Goal: Task Accomplishment & Management: Manage account settings

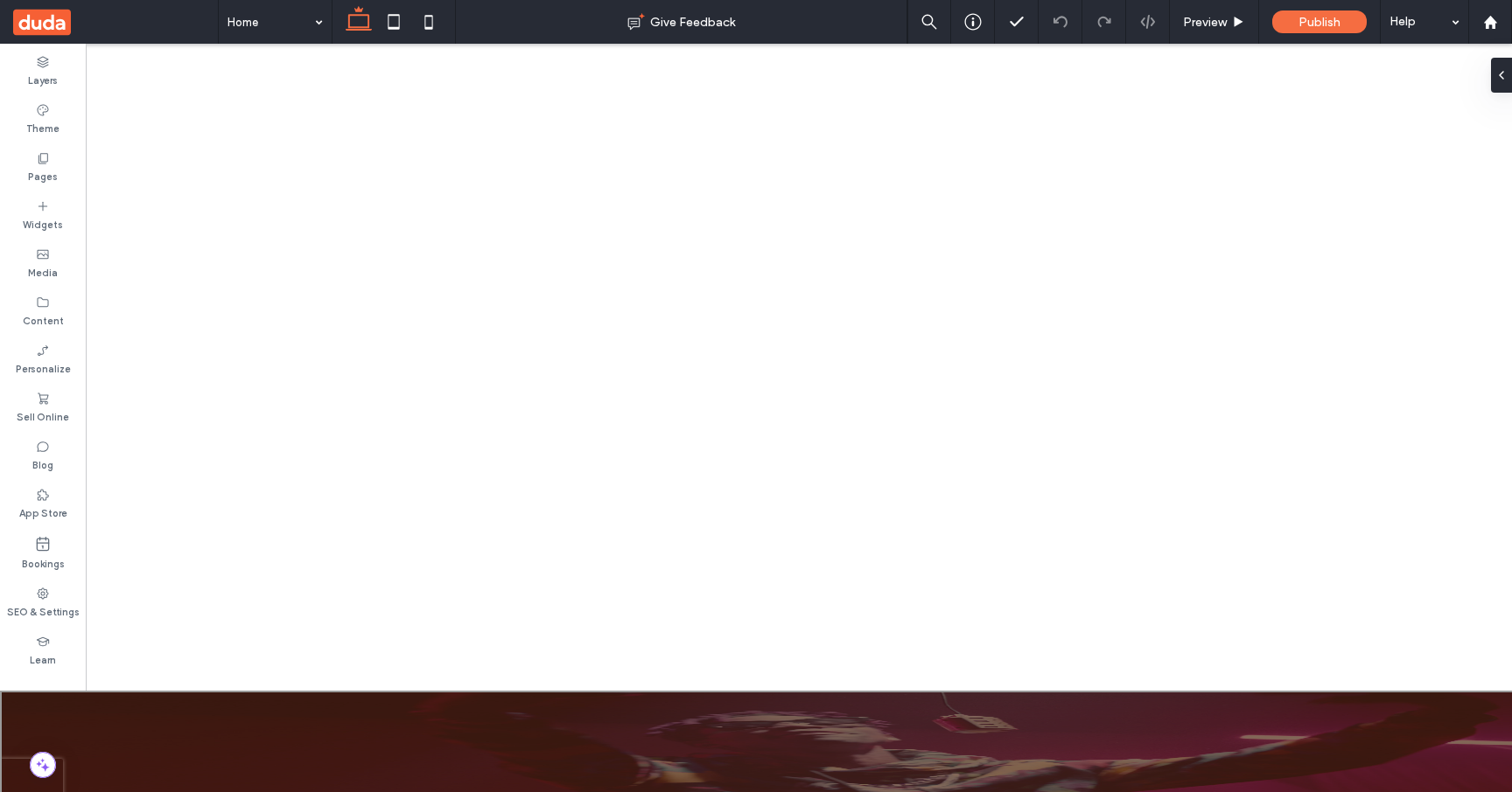
click at [447, 768] on div at bounding box center [756, 756] width 1512 height 131
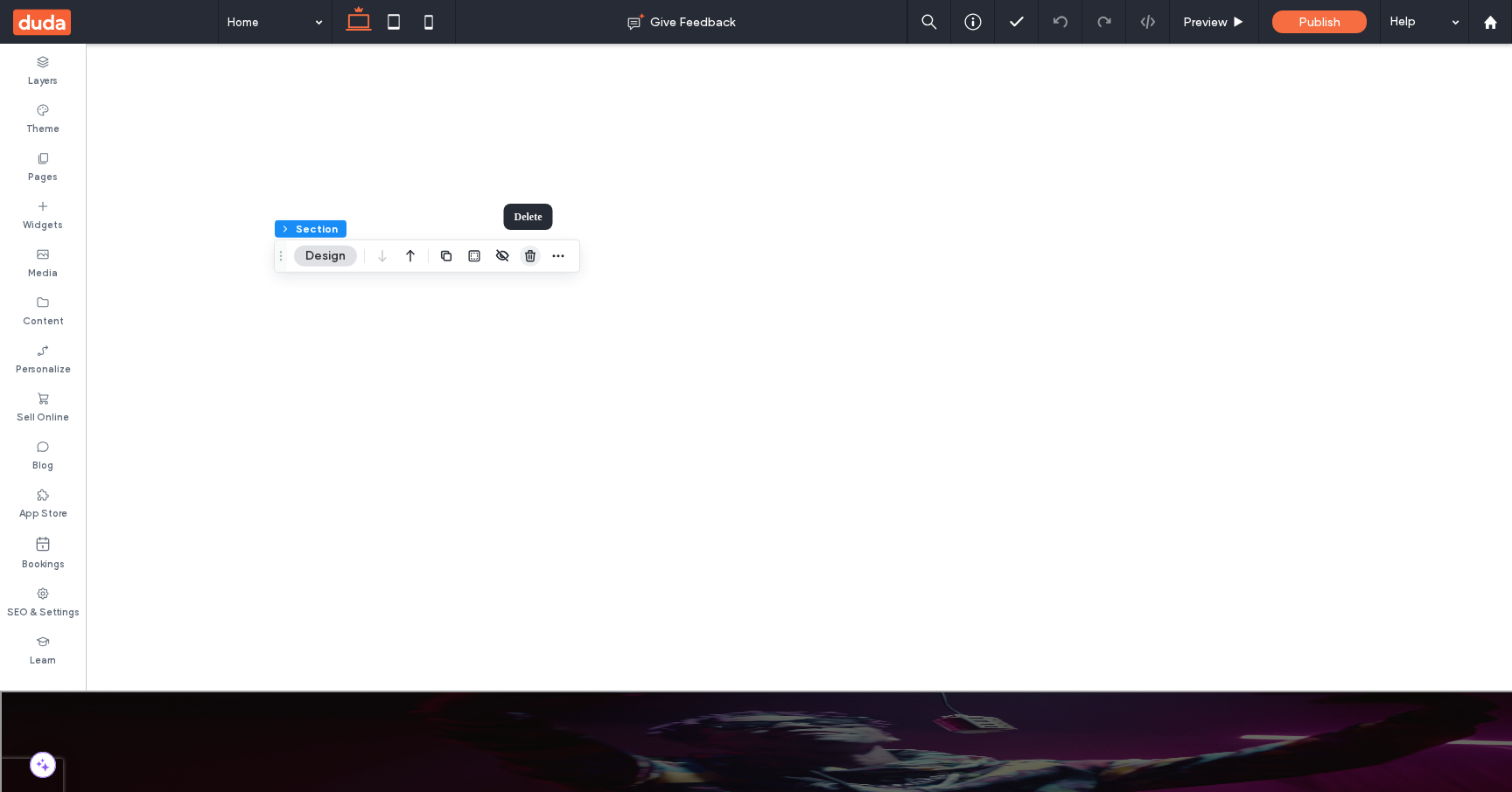
click at [526, 259] on use "button" at bounding box center [531, 255] width 11 height 12
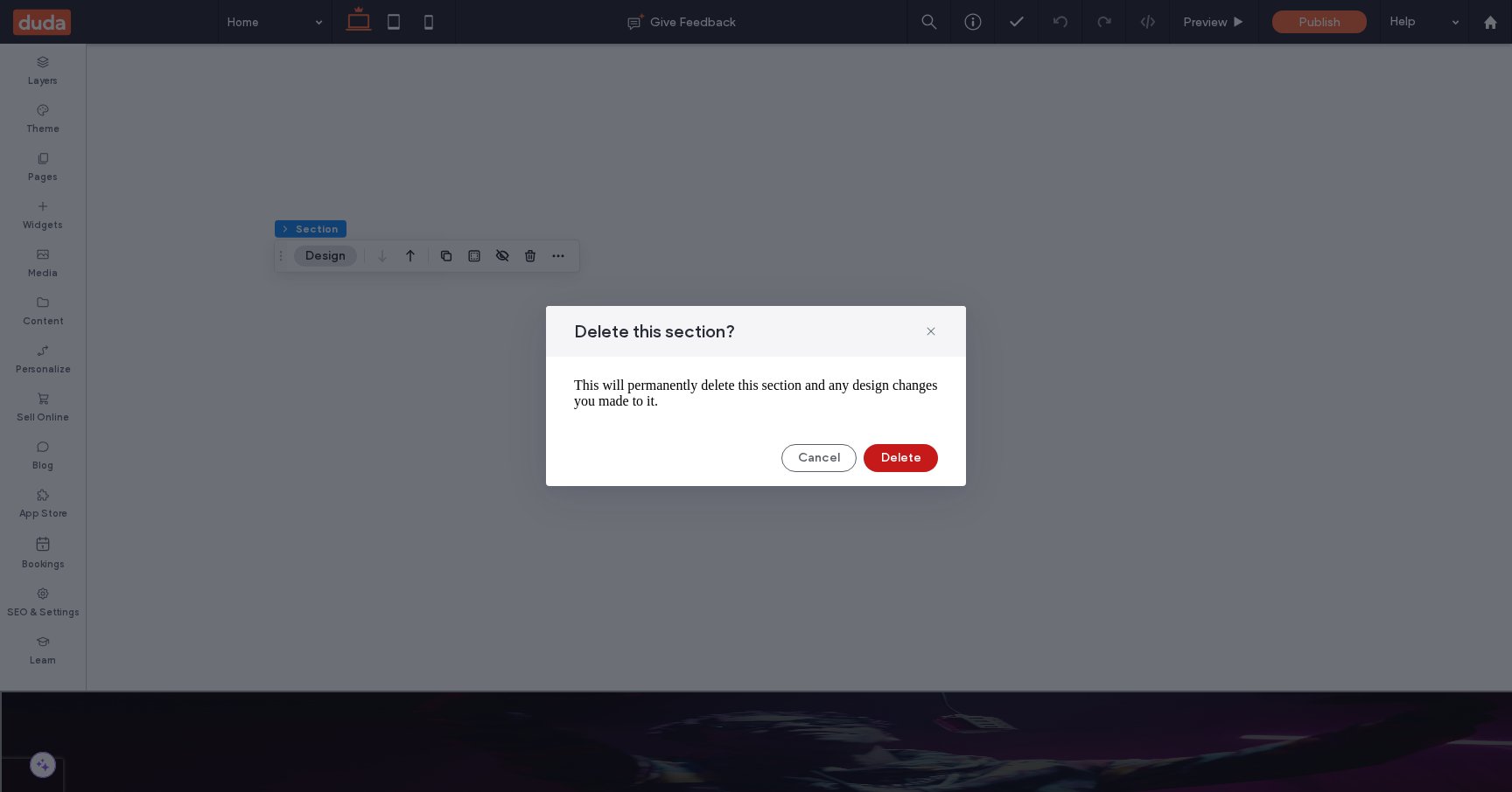
click at [908, 463] on button "Delete" at bounding box center [900, 458] width 75 height 28
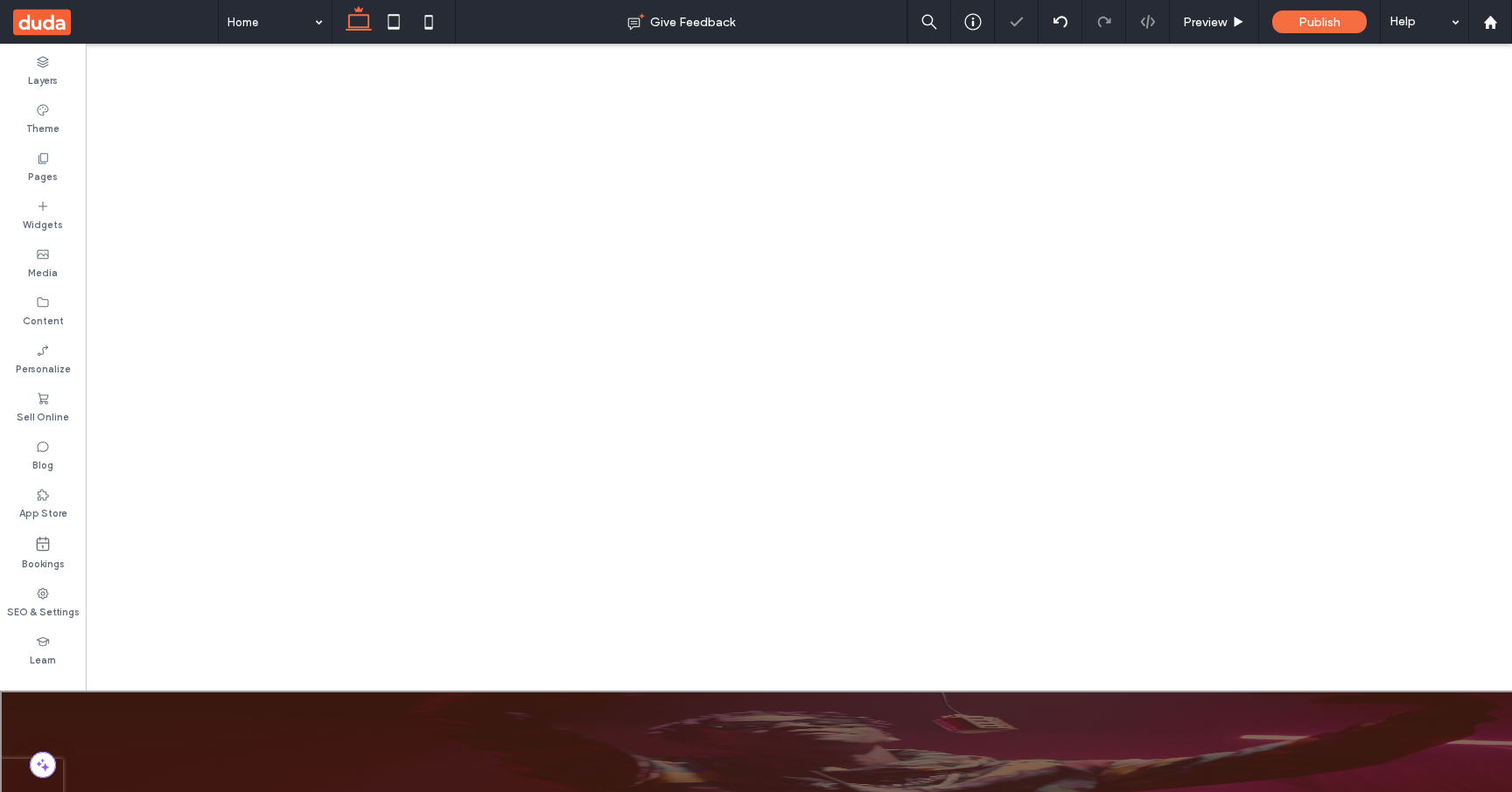
click at [569, 778] on div at bounding box center [756, 756] width 1512 height 131
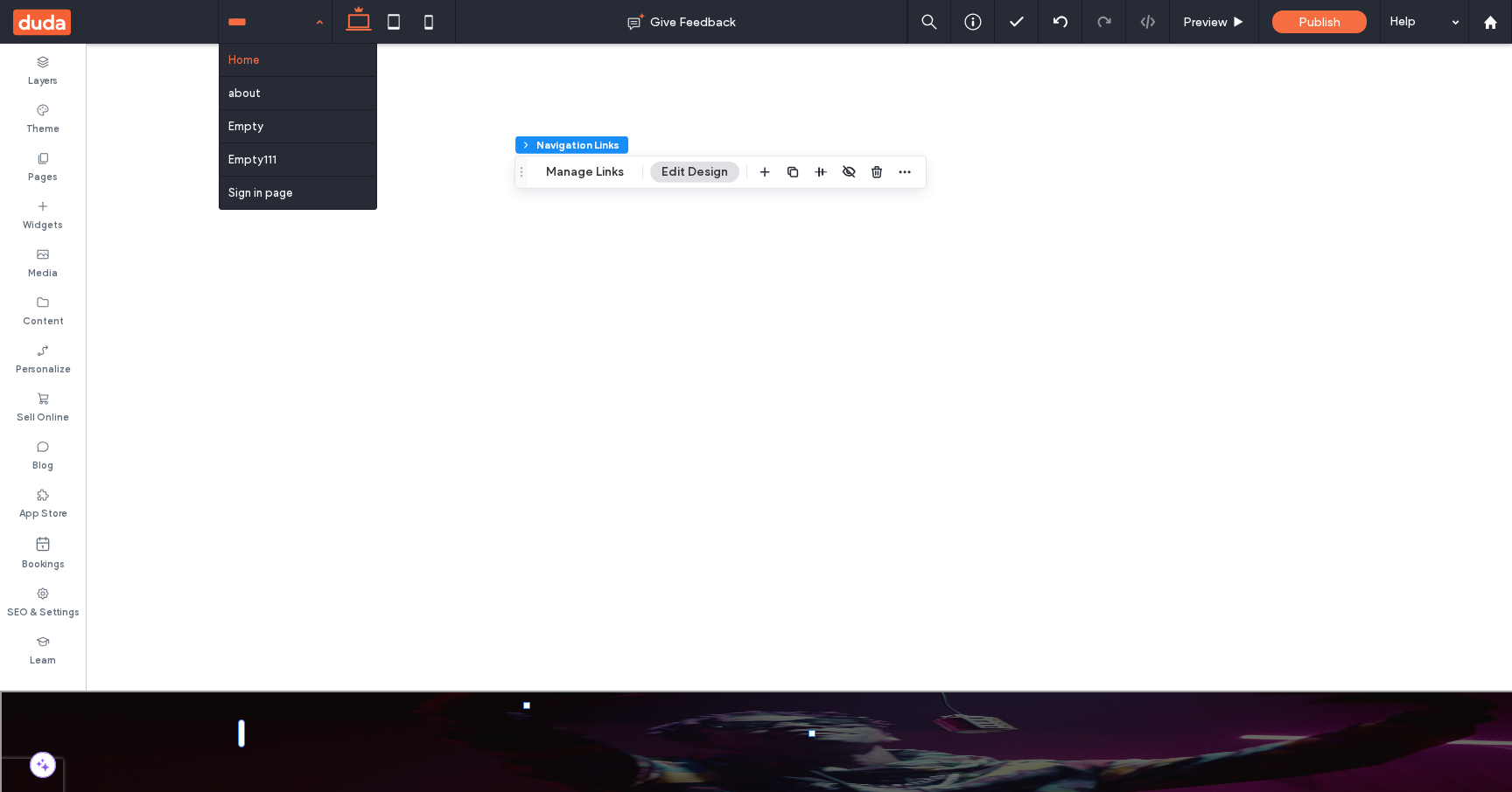
click at [578, 175] on button "Manage Links" at bounding box center [585, 172] width 101 height 21
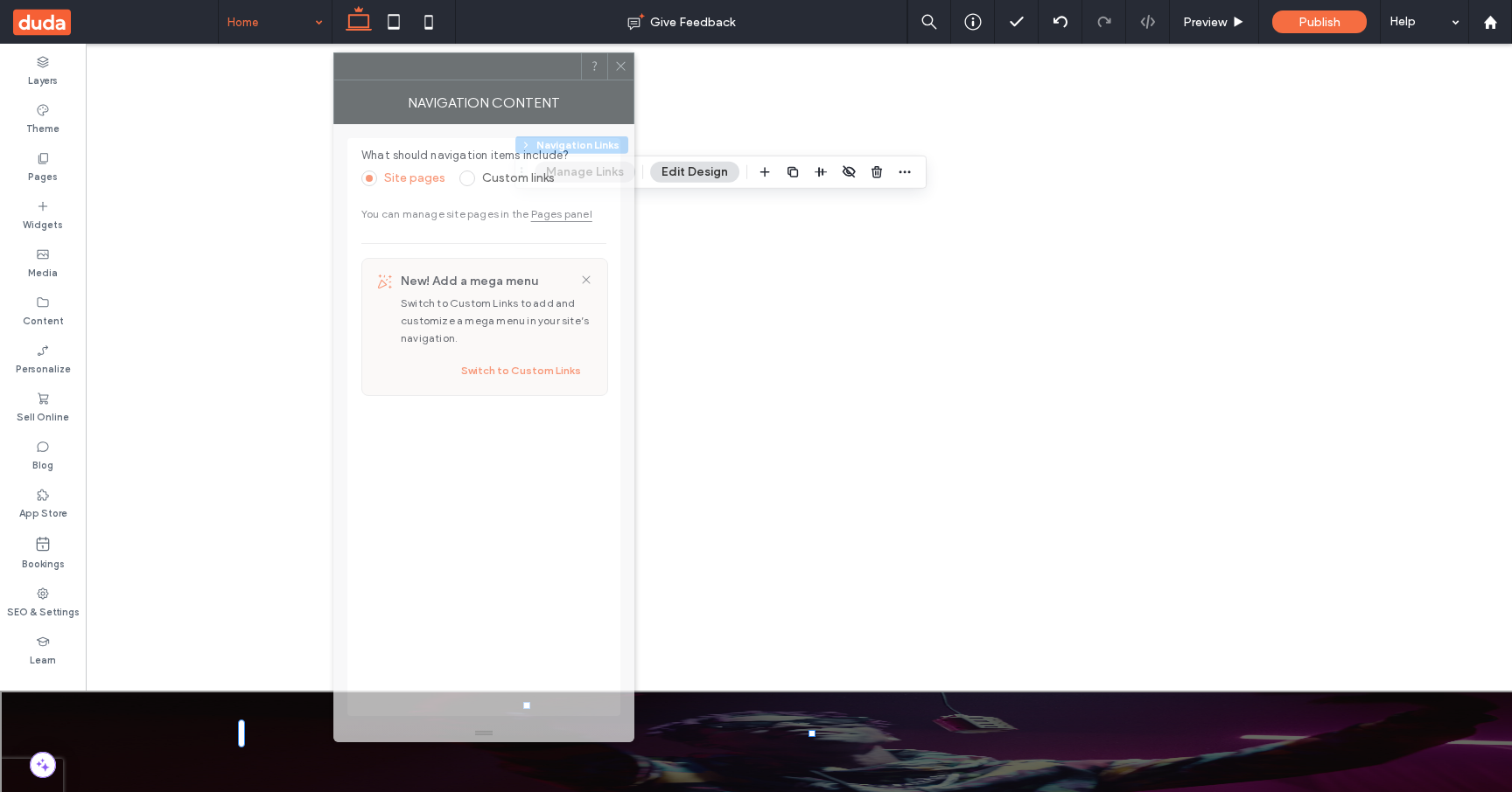
drag, startPoint x: 1365, startPoint y: 72, endPoint x: 502, endPoint y: 73, distance: 863.0
click at [502, 73] on div at bounding box center [458, 66] width 246 height 26
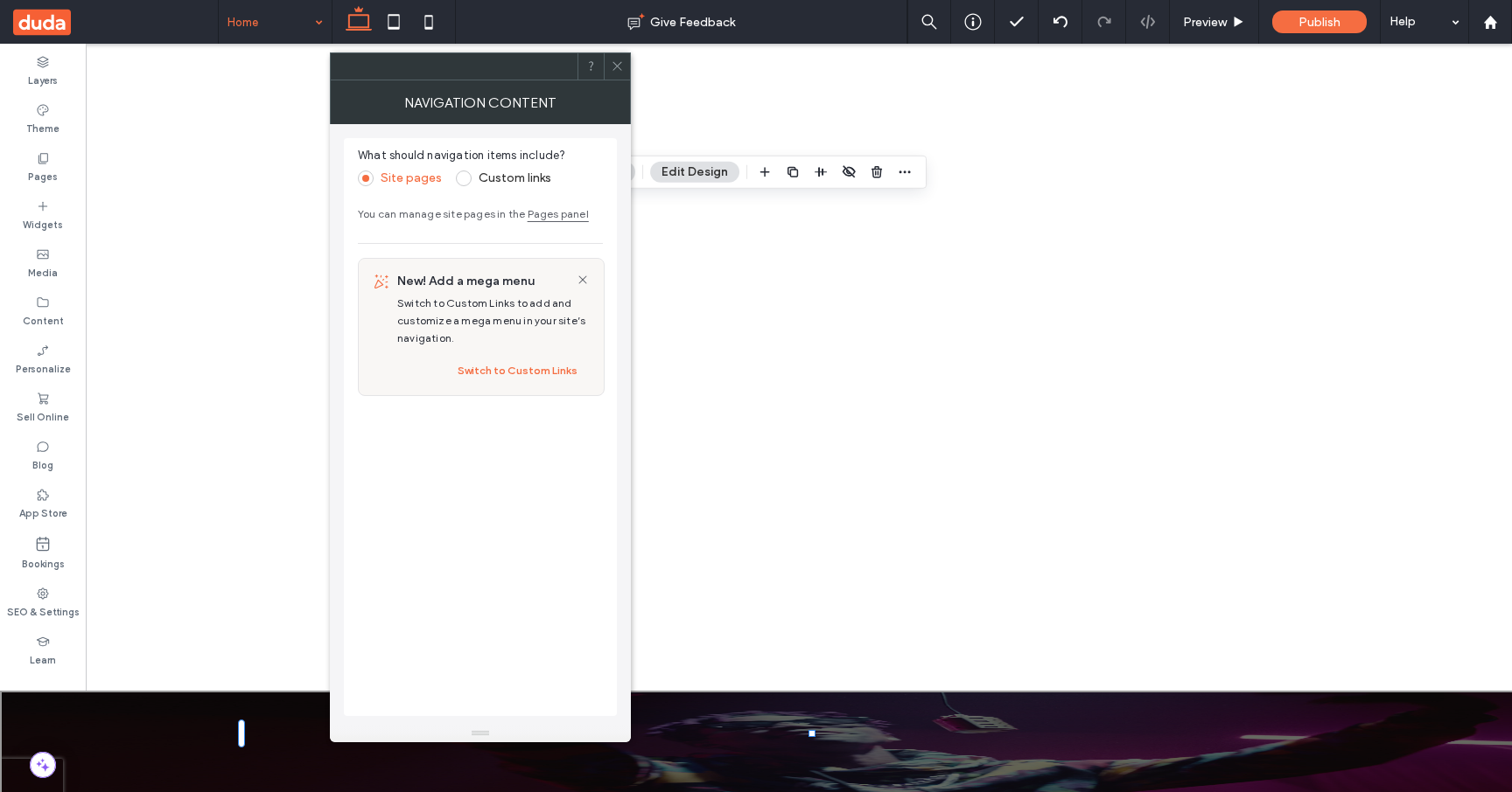
click at [501, 181] on label "Custom links" at bounding box center [514, 178] width 73 height 15
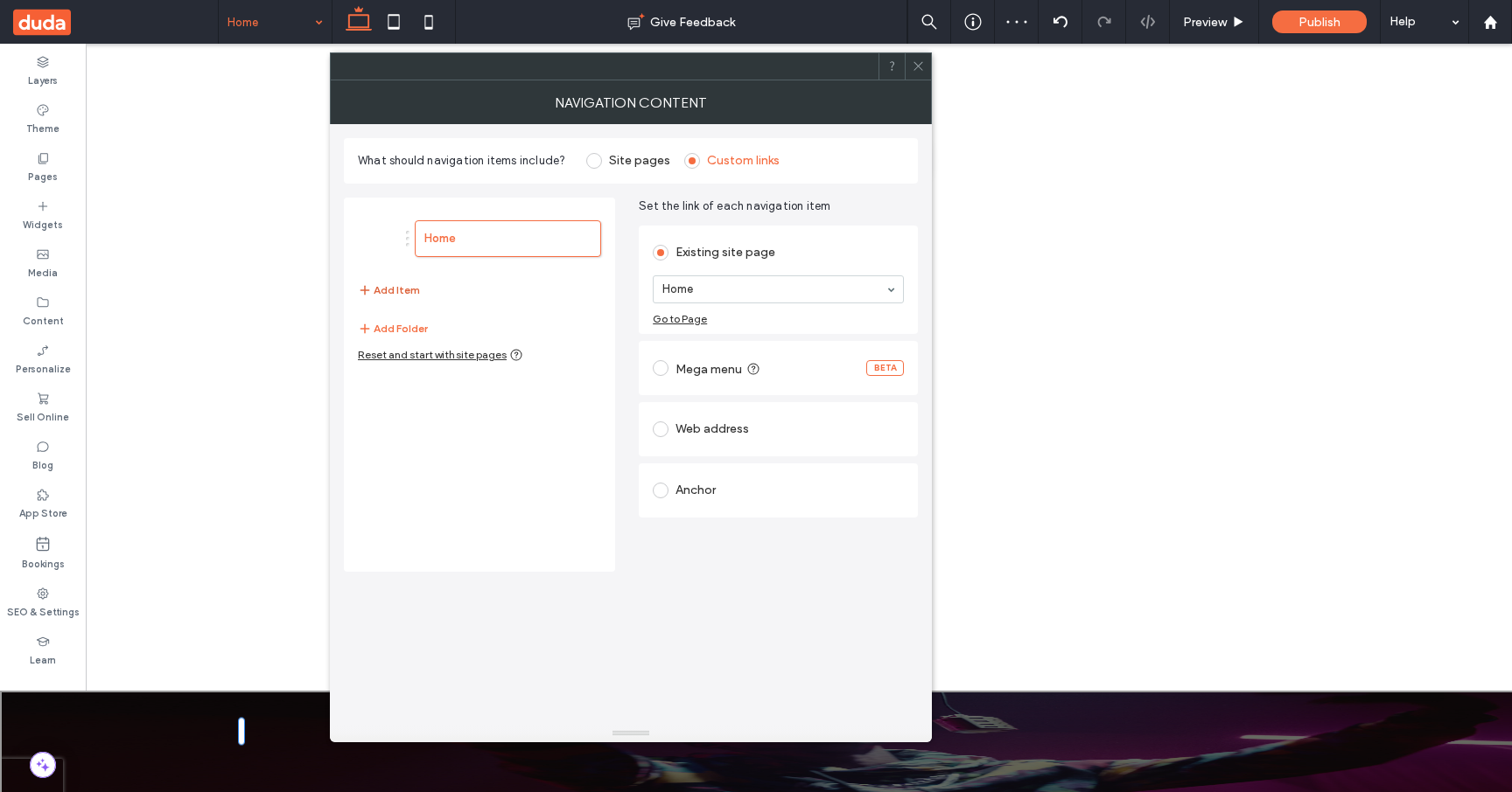
click at [402, 280] on button "Add Item" at bounding box center [389, 289] width 62 height 21
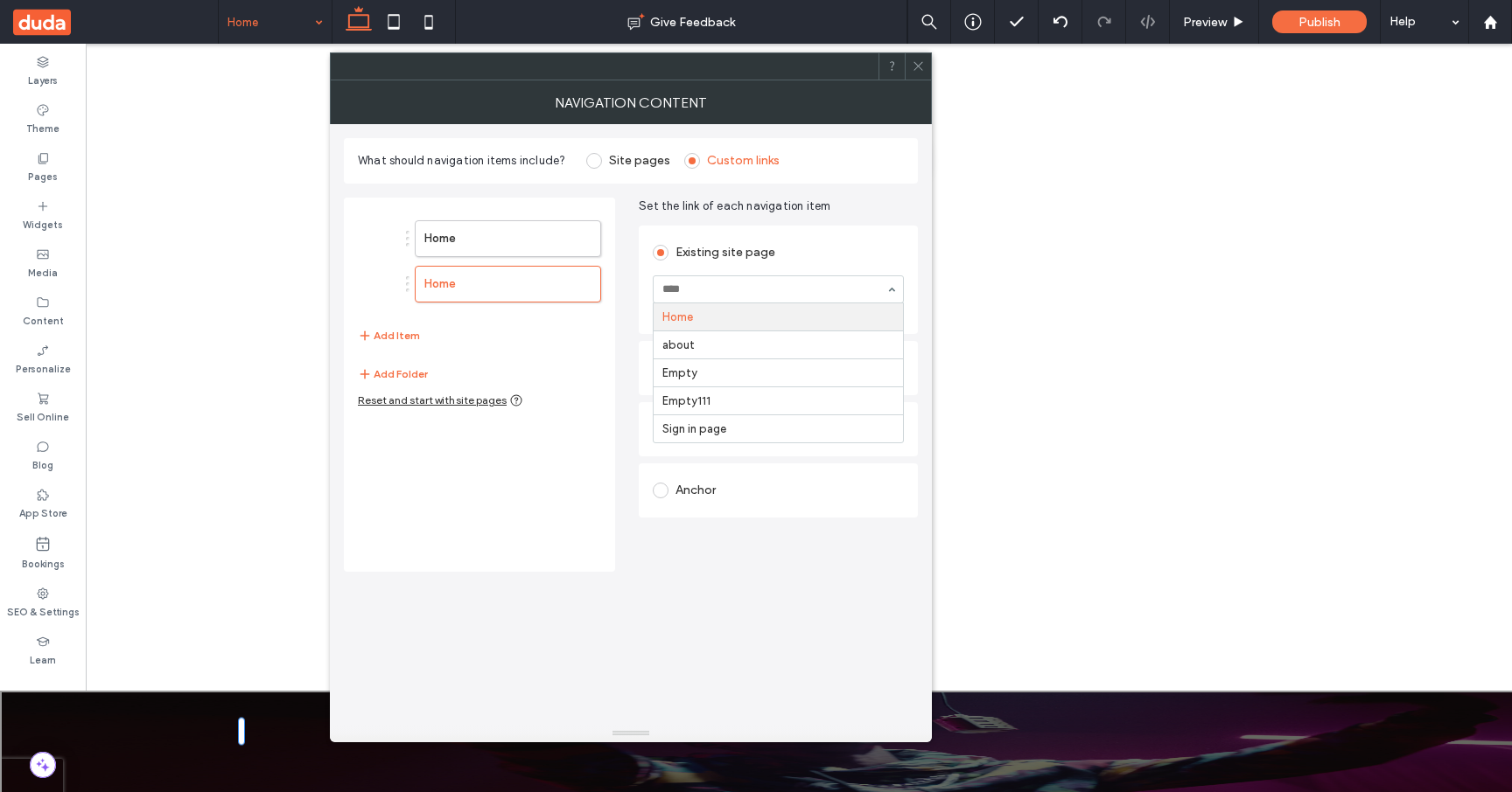
click at [854, 239] on div "Existing site page" at bounding box center [778, 253] width 251 height 28
click at [923, 67] on icon at bounding box center [917, 66] width 13 height 13
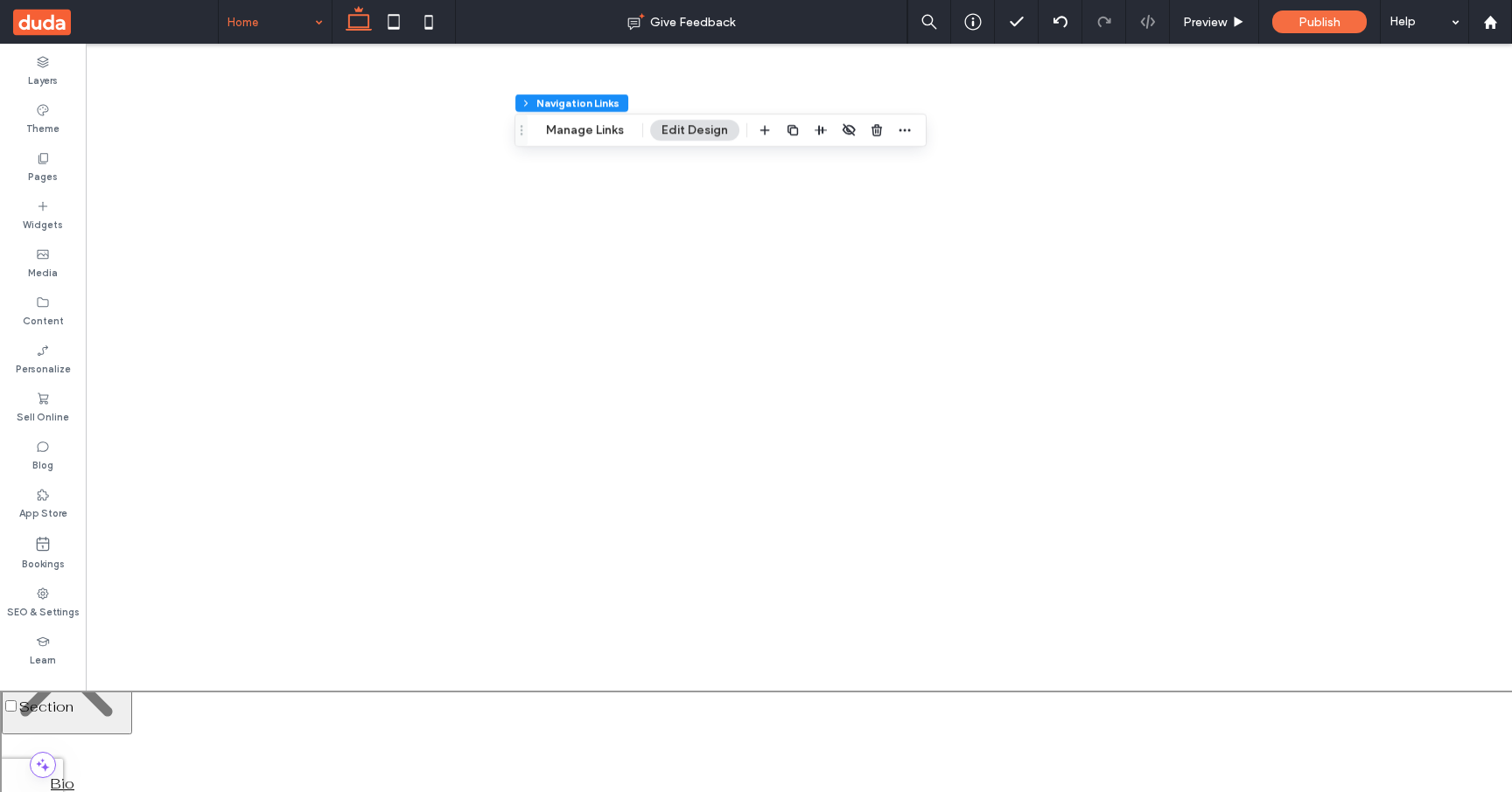
scroll to position [80, 0]
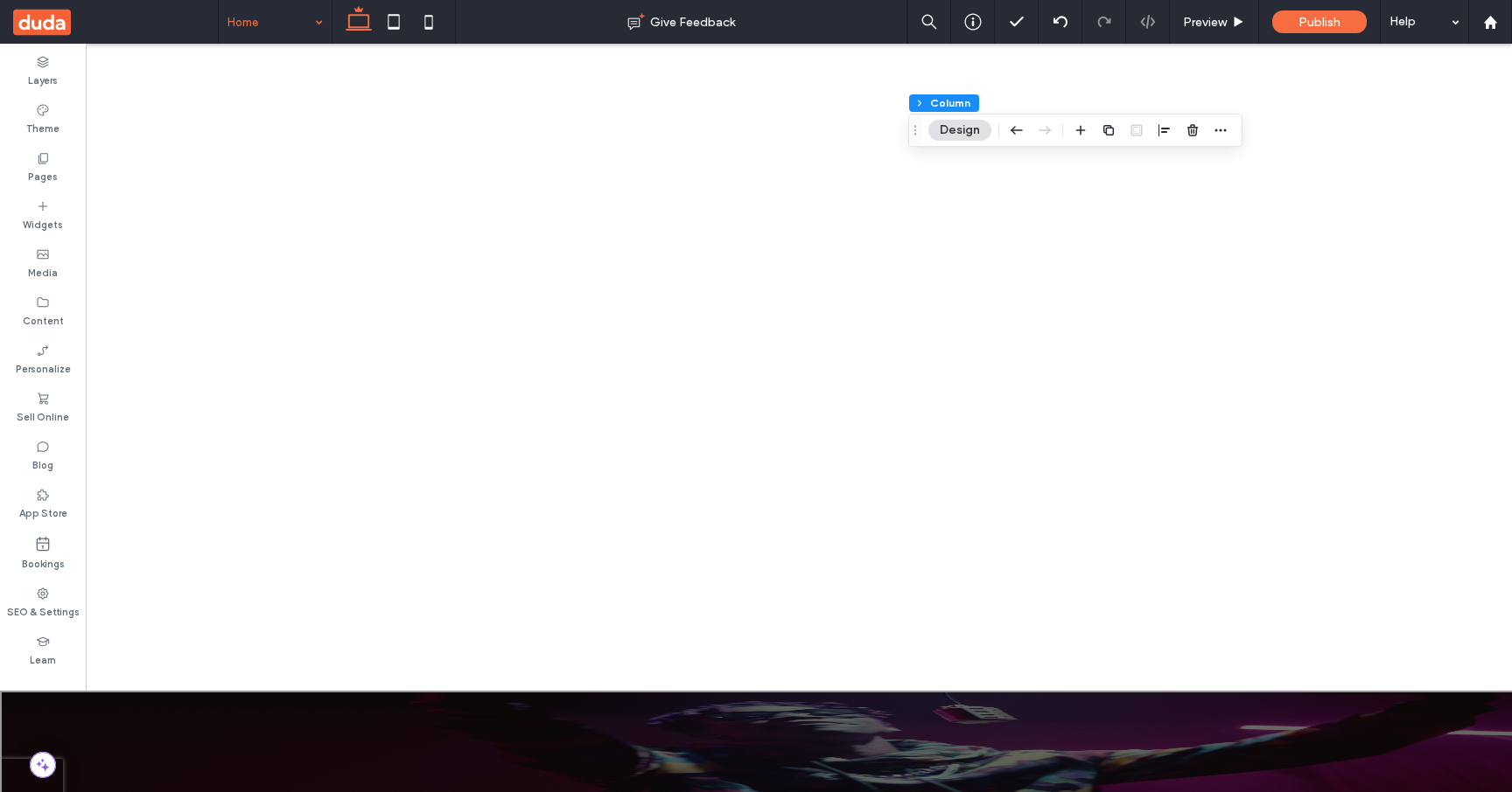
scroll to position [0, 0]
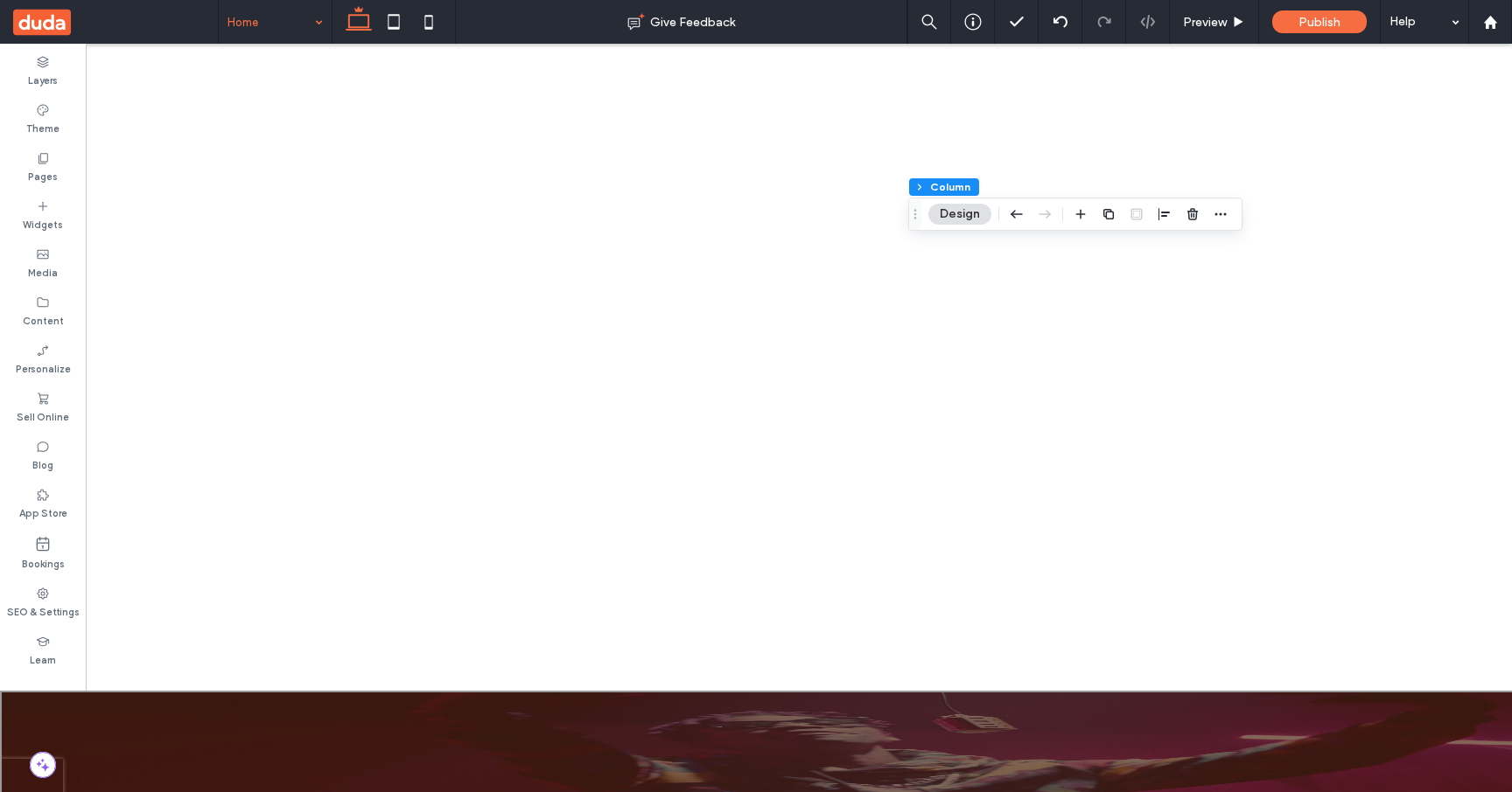
click at [634, 762] on div at bounding box center [756, 756] width 1512 height 131
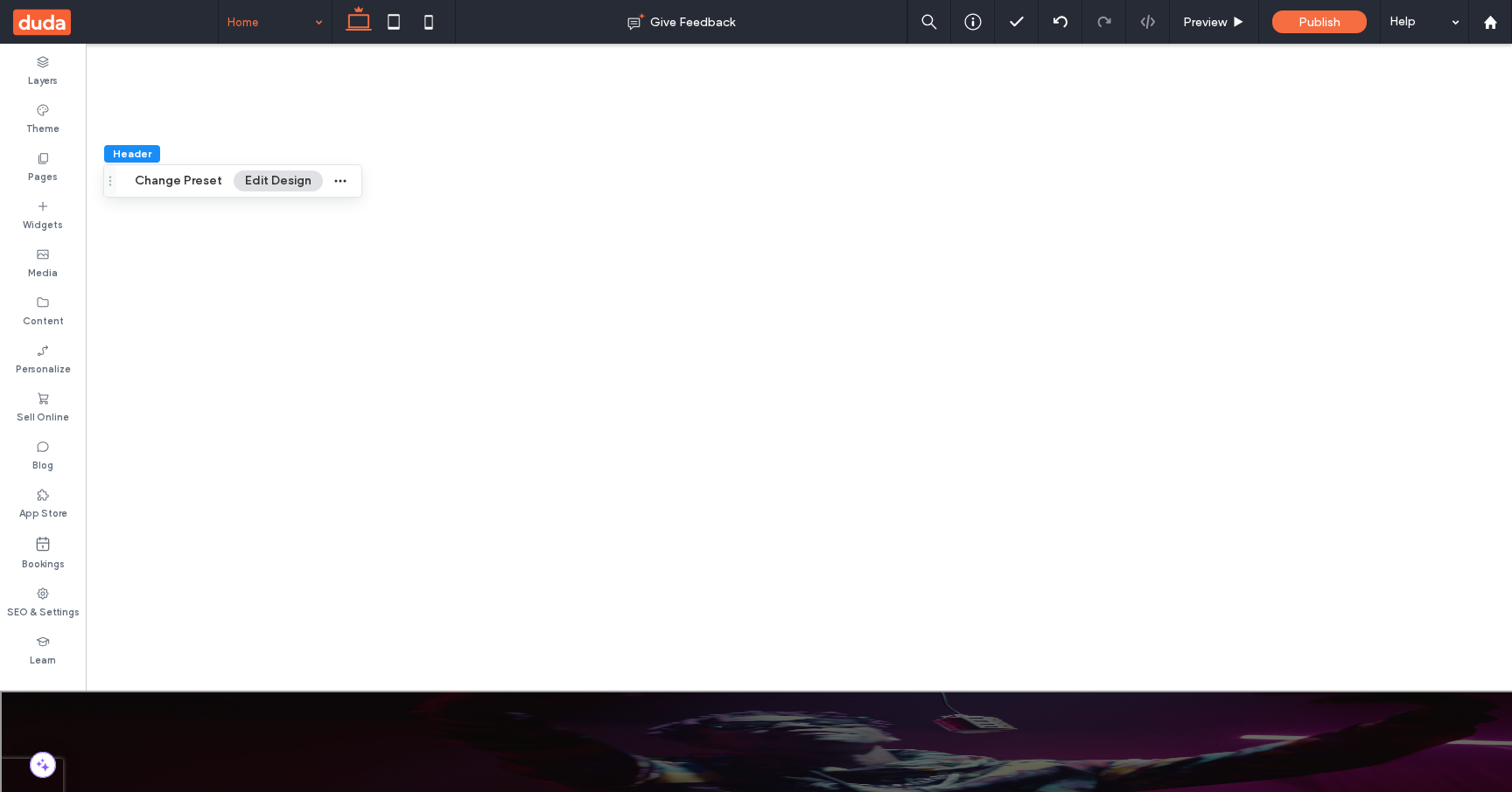
click at [608, 773] on ul "Home Home" at bounding box center [498, 791] width 908 height 37
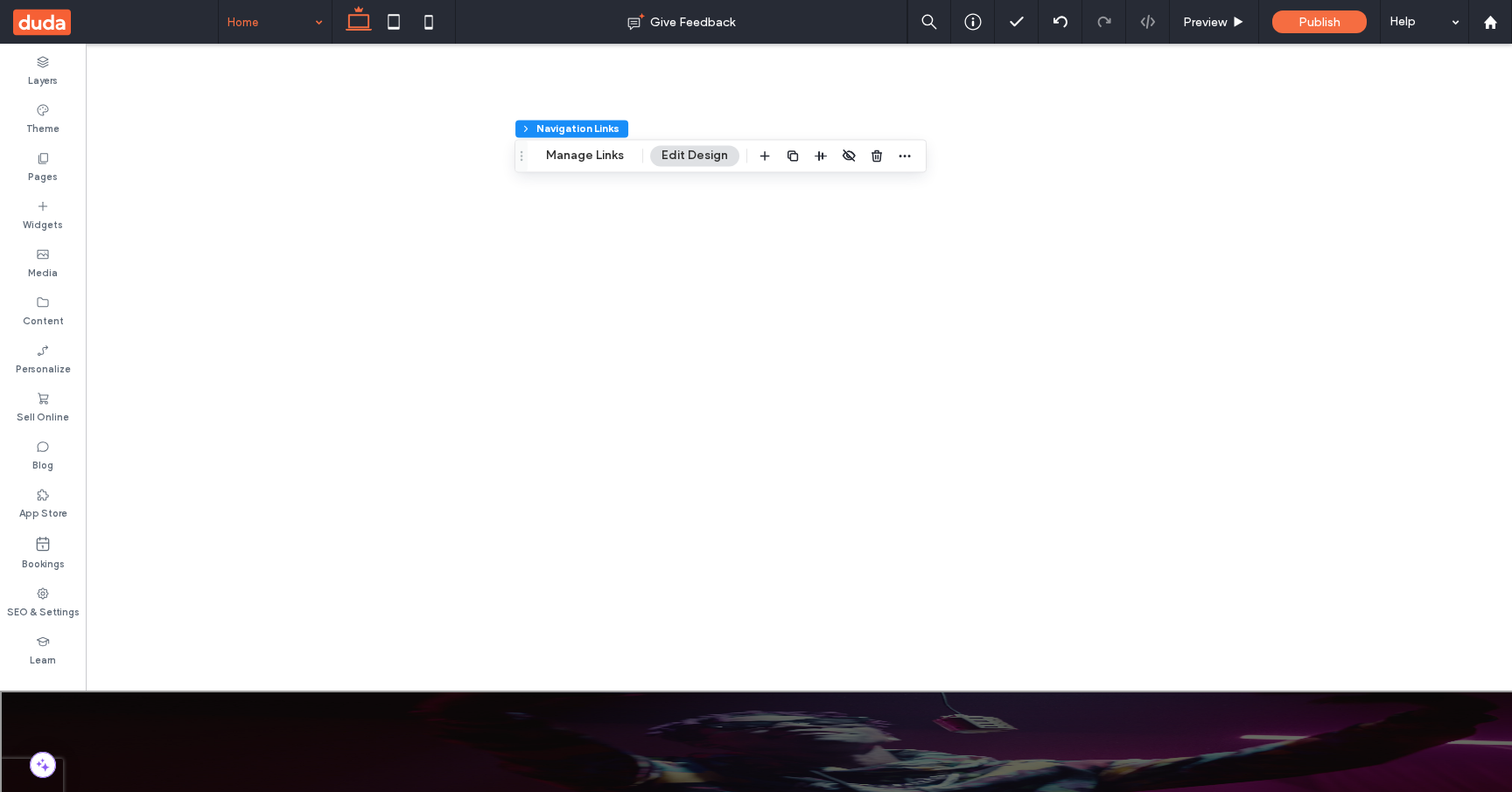
click at [608, 773] on ul "Home Home" at bounding box center [498, 791] width 908 height 37
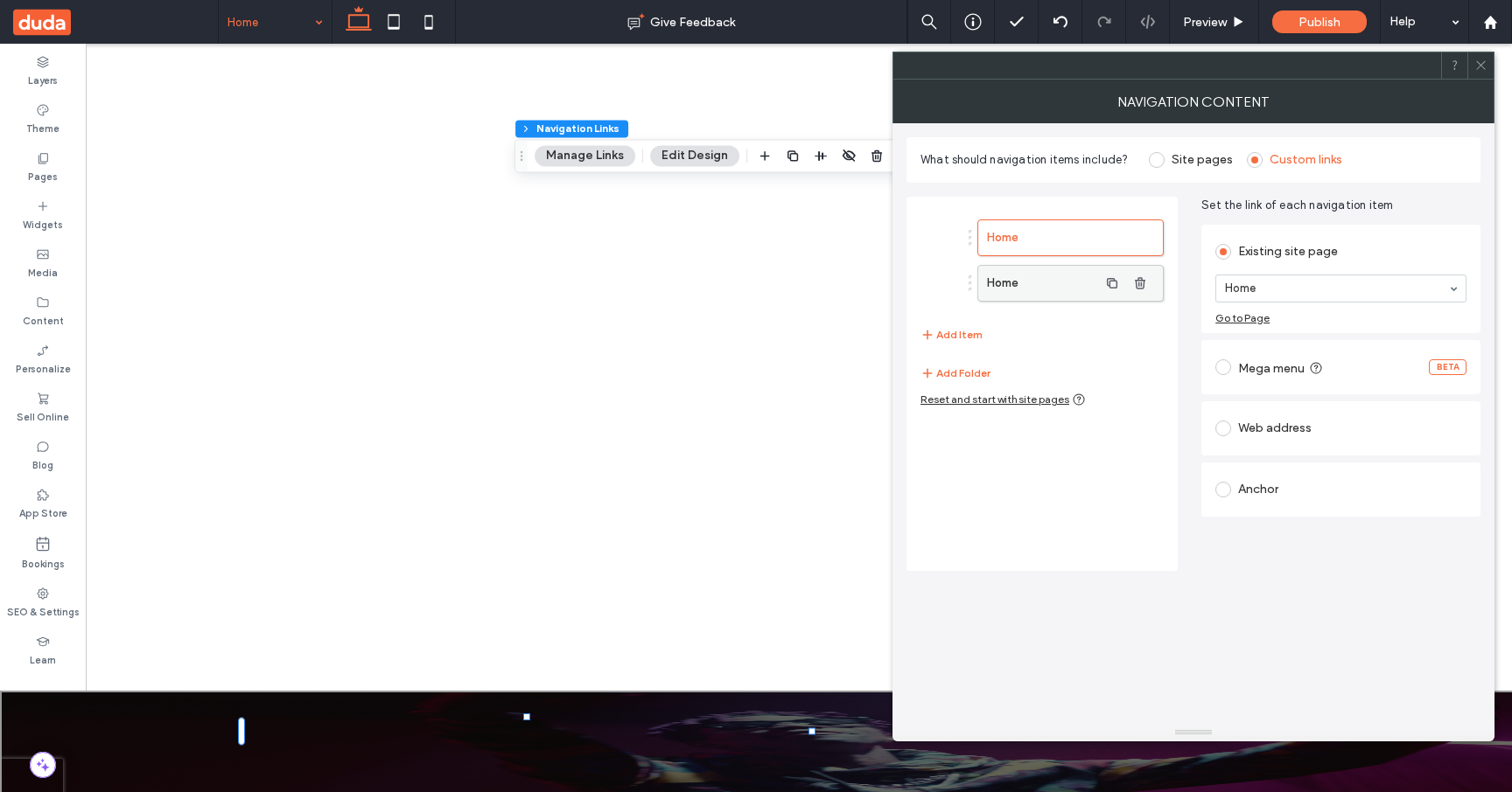
click at [1037, 278] on label "Home" at bounding box center [1042, 283] width 112 height 35
click at [1269, 495] on div "Anchor" at bounding box center [1340, 489] width 251 height 28
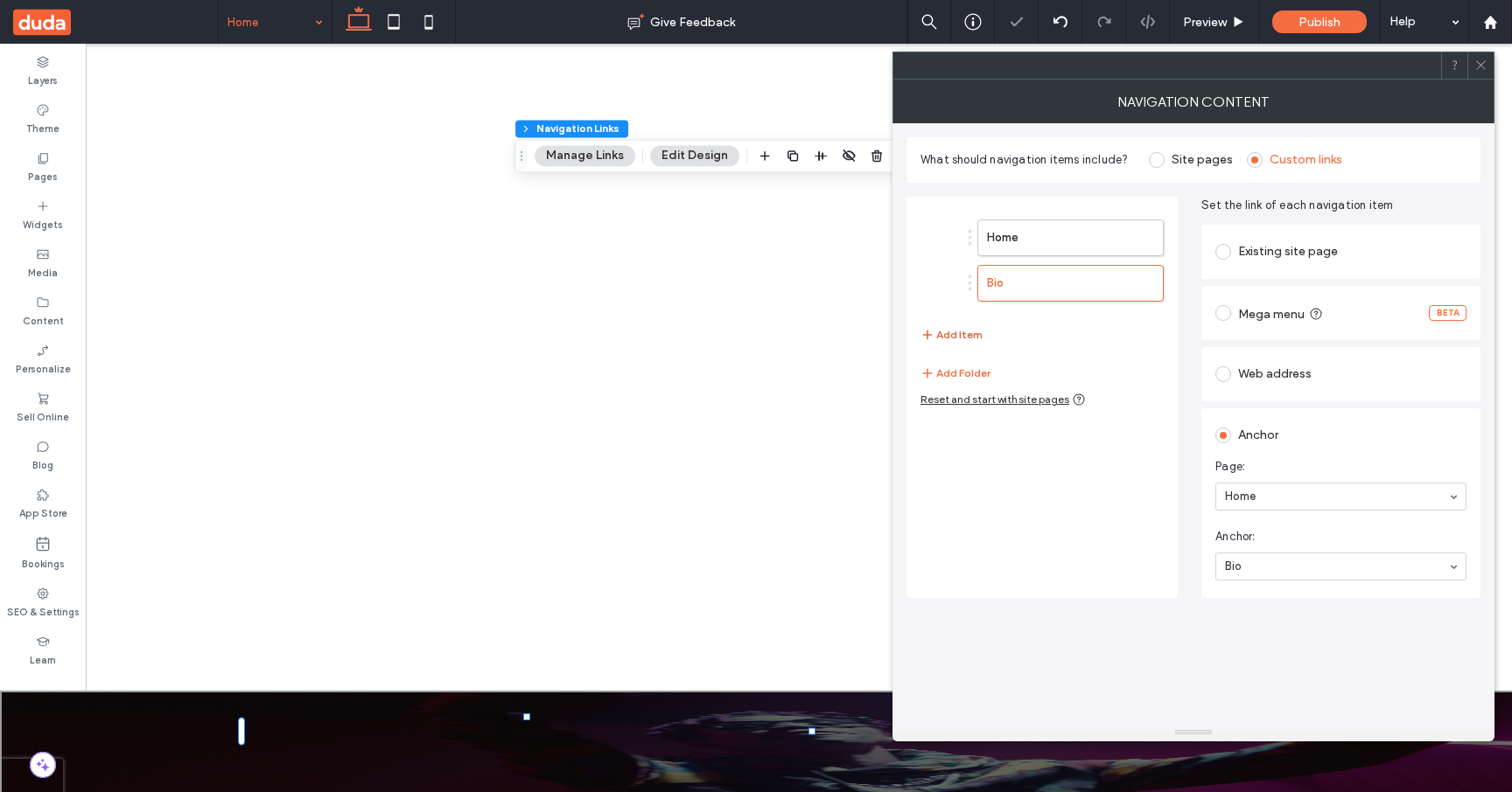
click at [964, 325] on button "Add Item" at bounding box center [951, 334] width 62 height 21
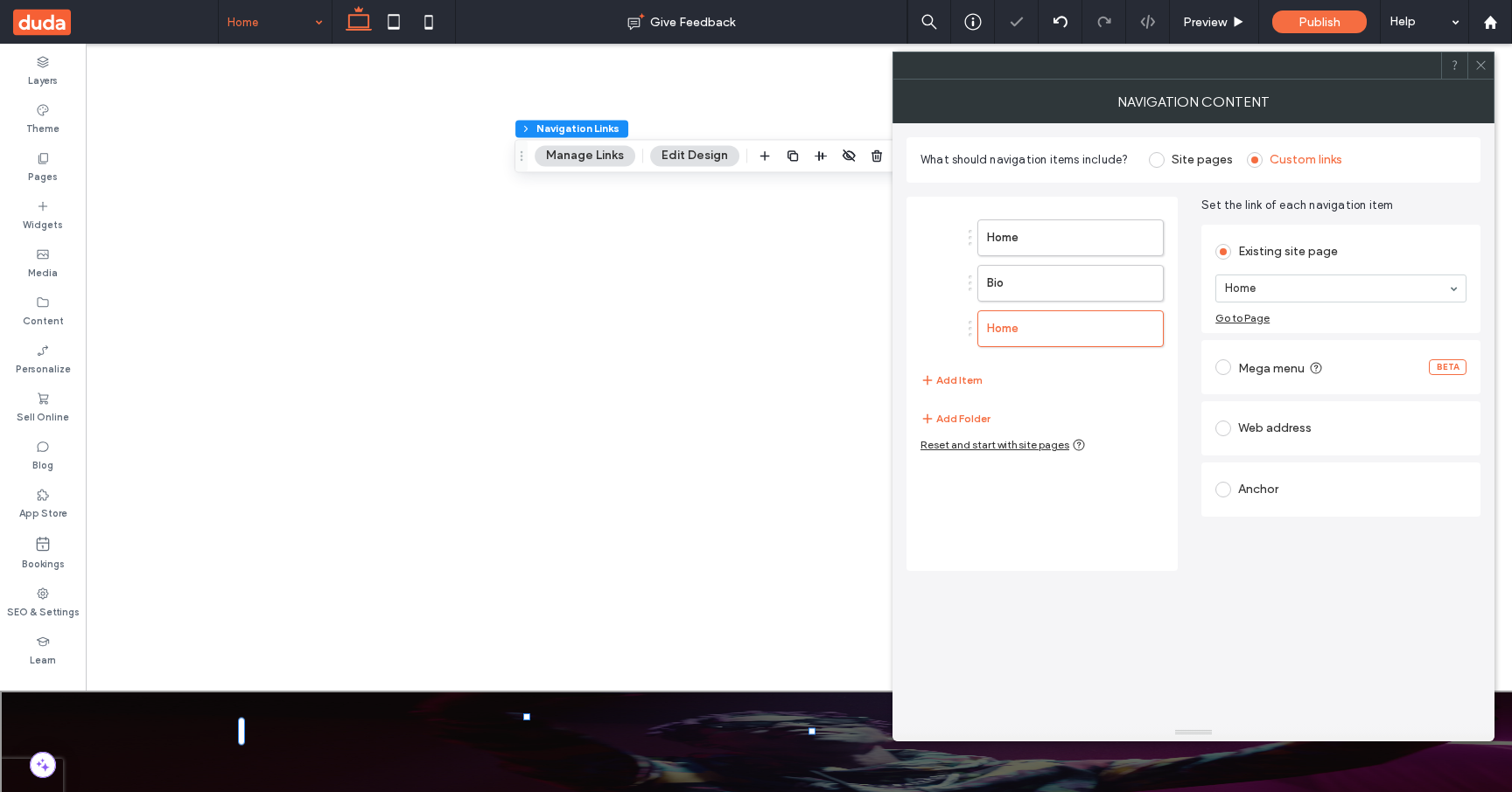
click at [1261, 488] on div "Anchor" at bounding box center [1340, 489] width 251 height 28
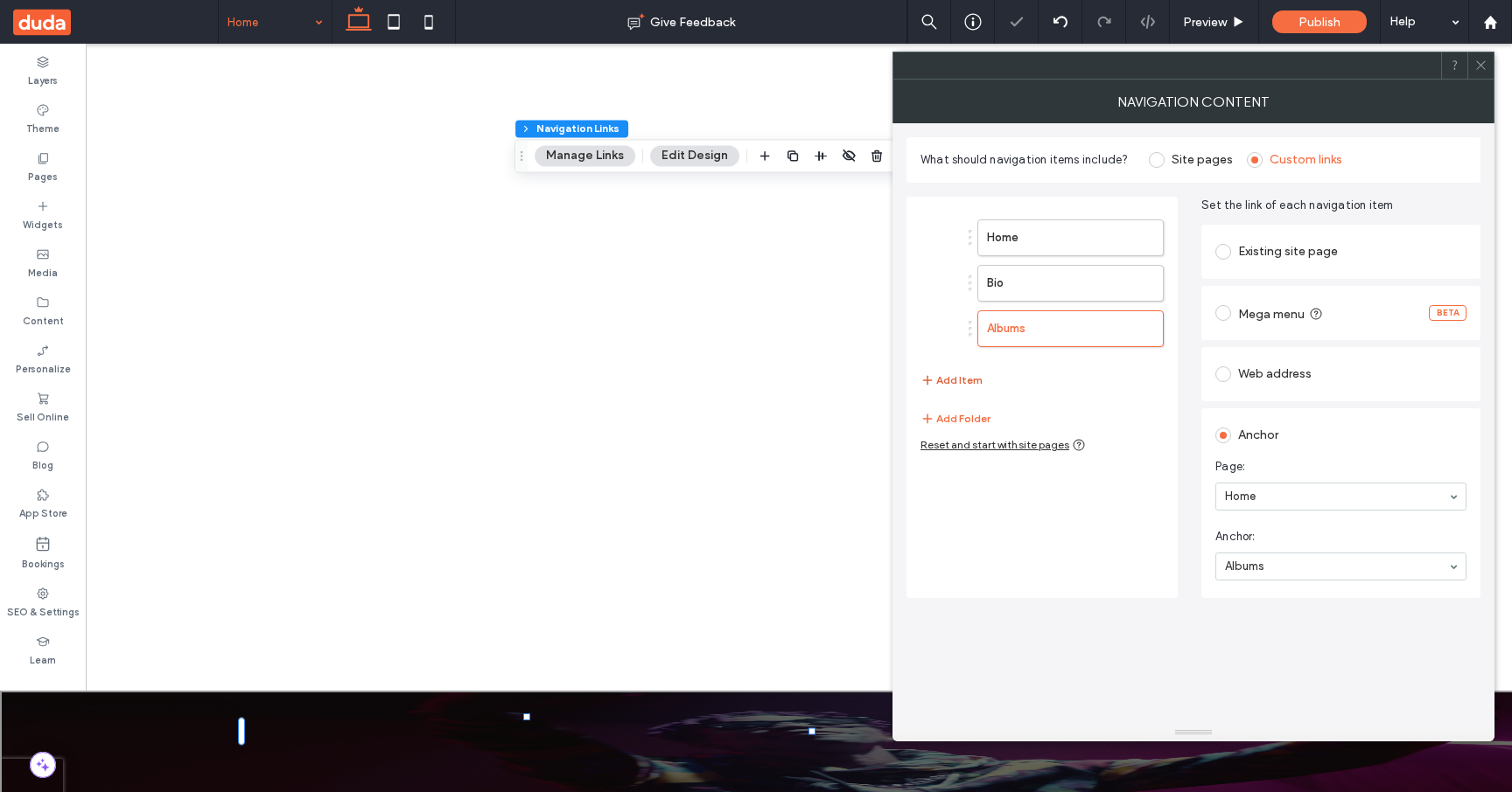
click at [963, 369] on button "Add Item" at bounding box center [951, 379] width 62 height 21
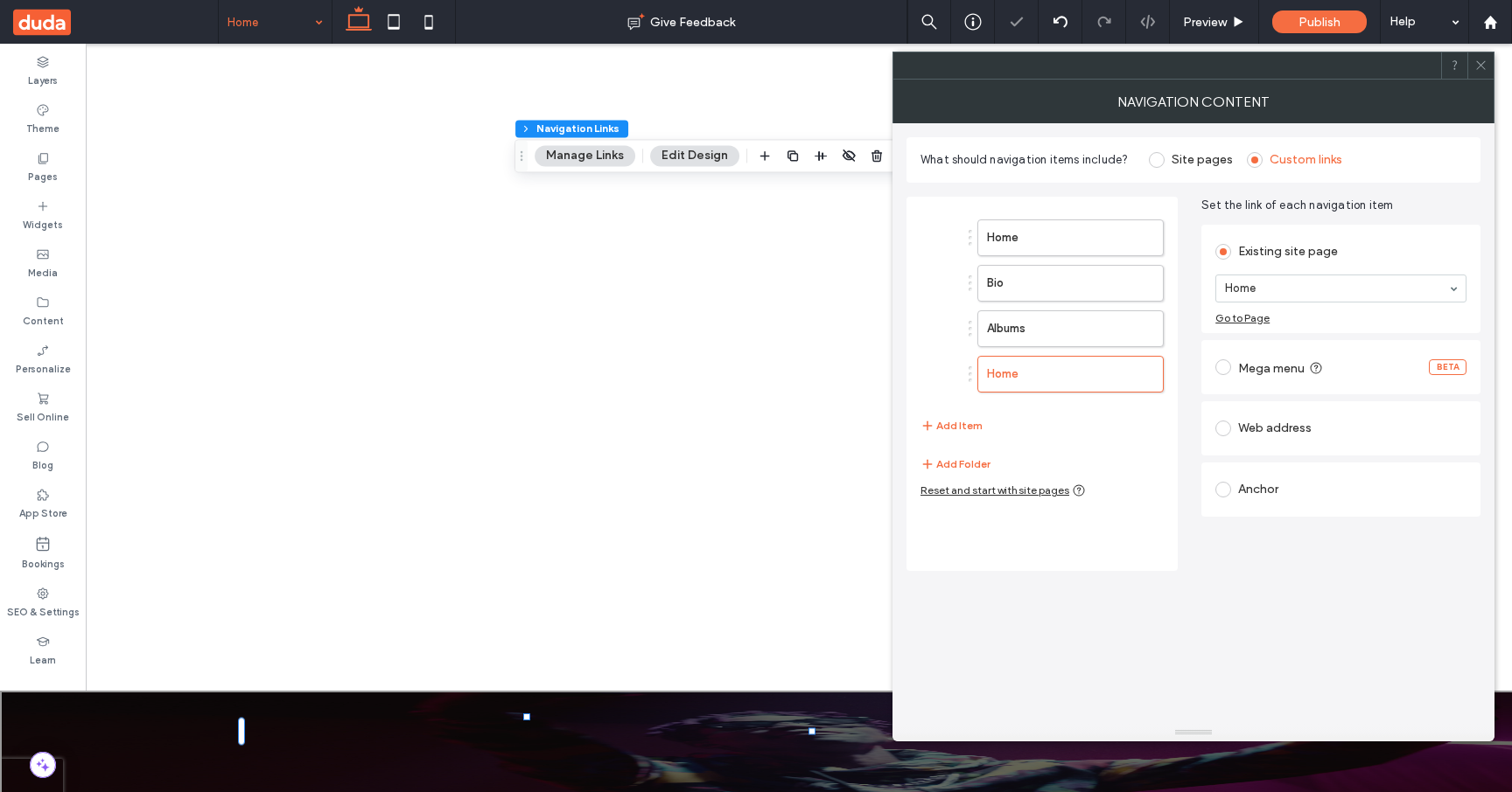
click at [1261, 504] on div "Anchor" at bounding box center [1340, 489] width 251 height 37
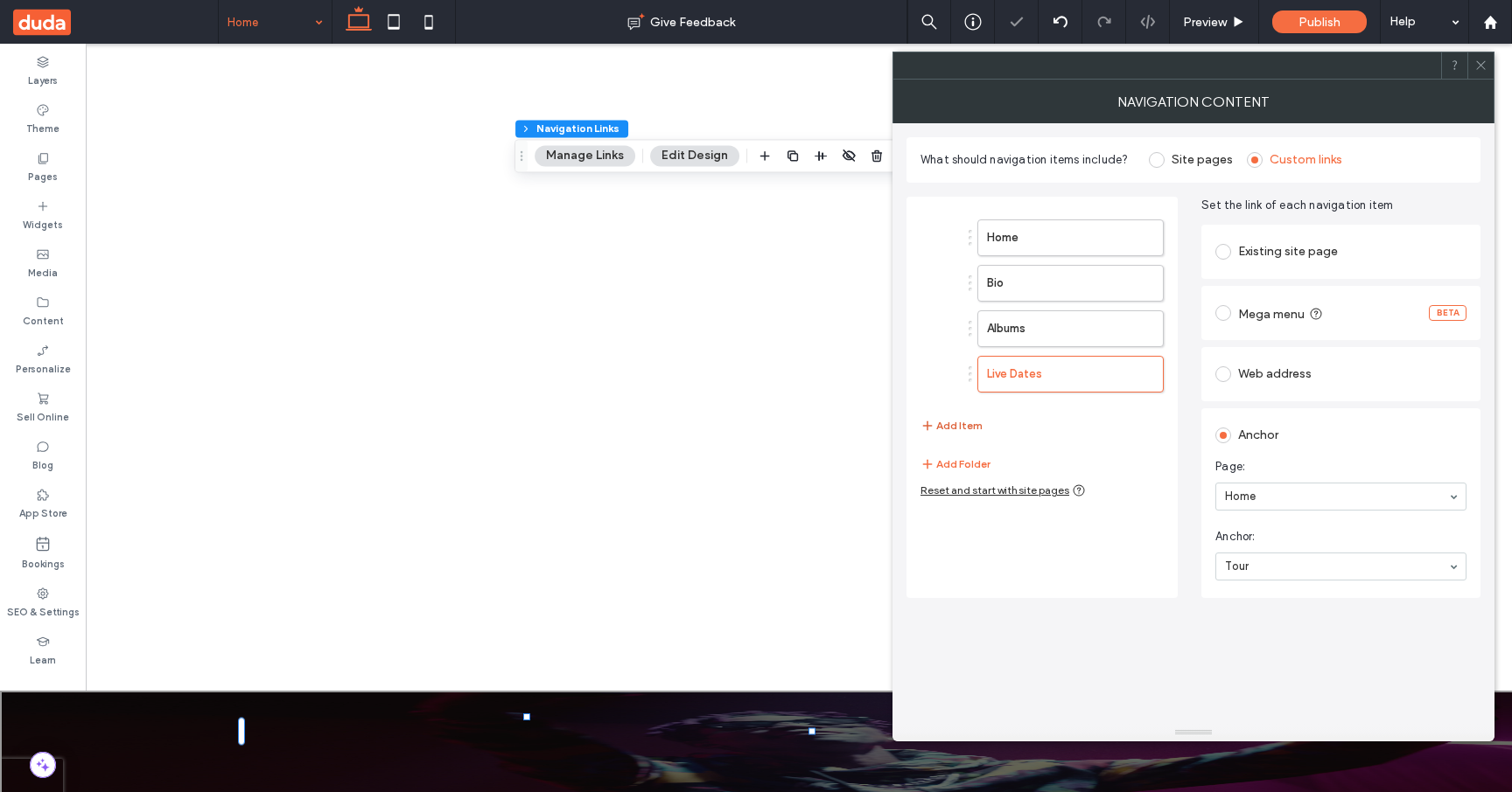
click at [970, 415] on button "Add Item" at bounding box center [951, 425] width 62 height 21
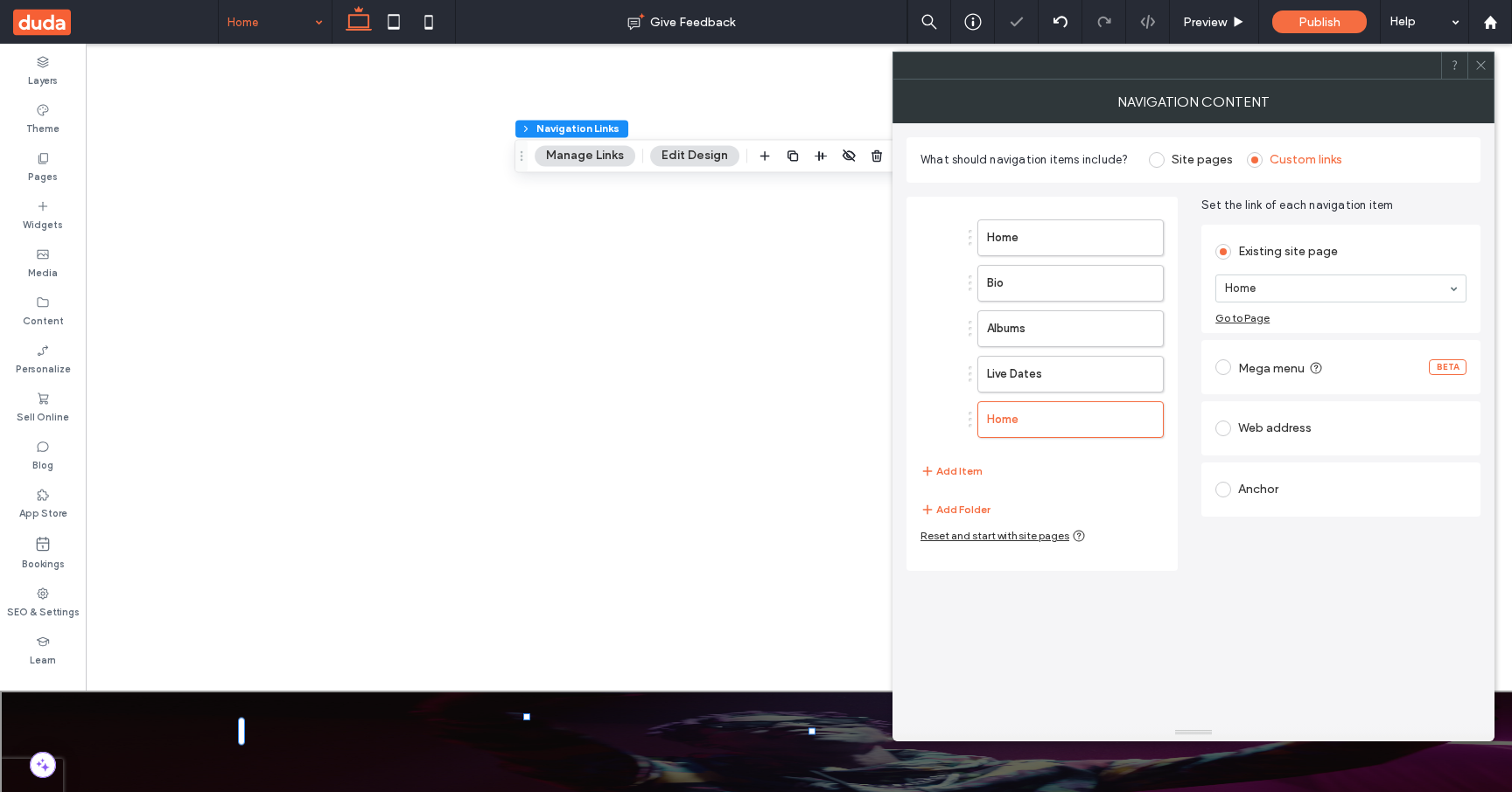
click at [1259, 505] on div "Anchor" at bounding box center [1340, 489] width 251 height 37
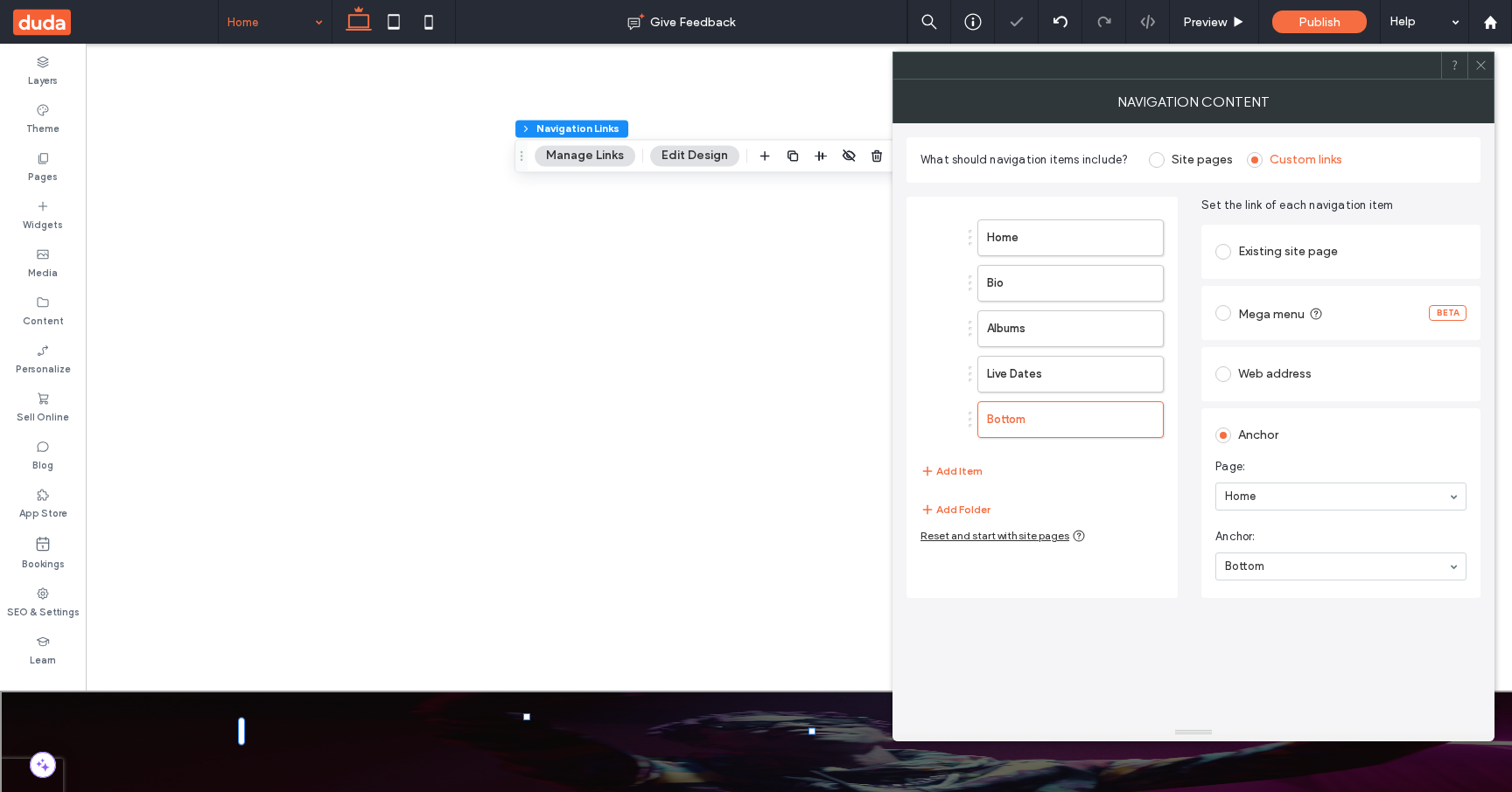
click at [1293, 684] on div "What should navigation items include? Site pages Custom links Home Bio Albums L…" at bounding box center [1194, 423] width 574 height 601
click at [1481, 70] on icon at bounding box center [1481, 65] width 13 height 13
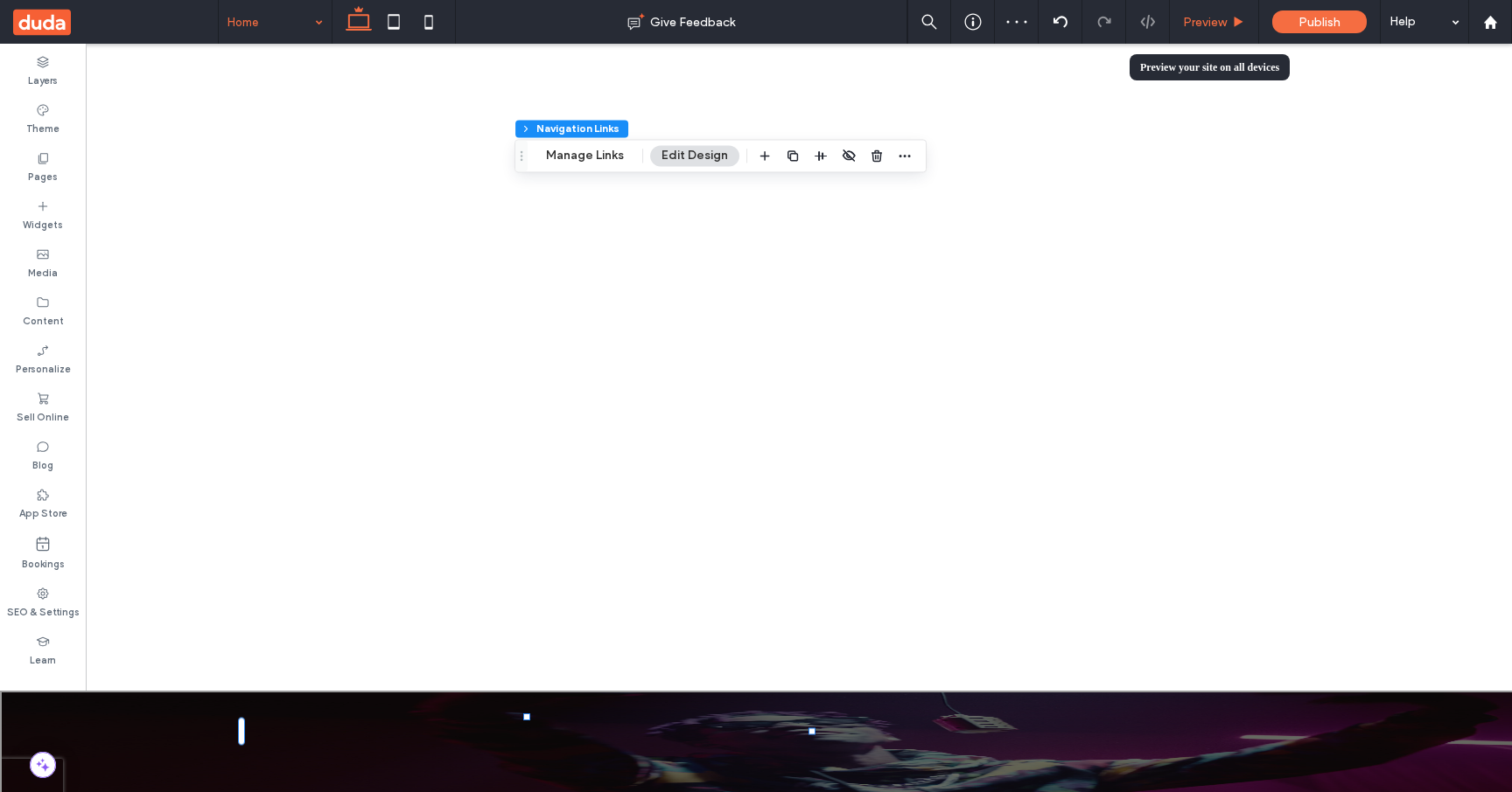
click at [1198, 24] on span "Preview" at bounding box center [1204, 22] width 44 height 15
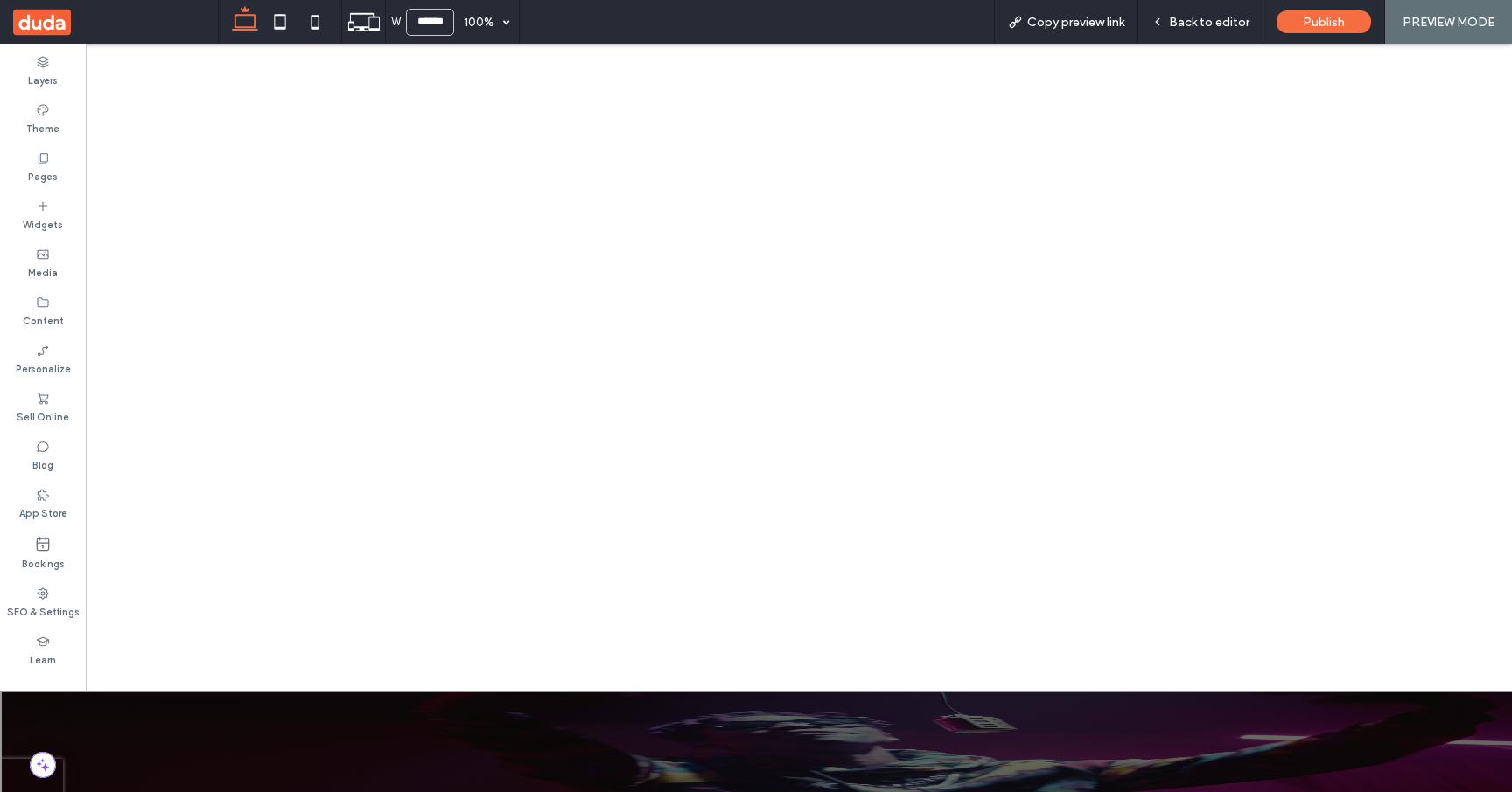
click at [121, 791] on span "Bio" at bounding box center [109, 800] width 23 height 18
click at [1194, 29] on div "Back to editor" at bounding box center [1200, 22] width 125 height 44
click at [1201, 18] on span "Back to editor" at bounding box center [1208, 22] width 80 height 15
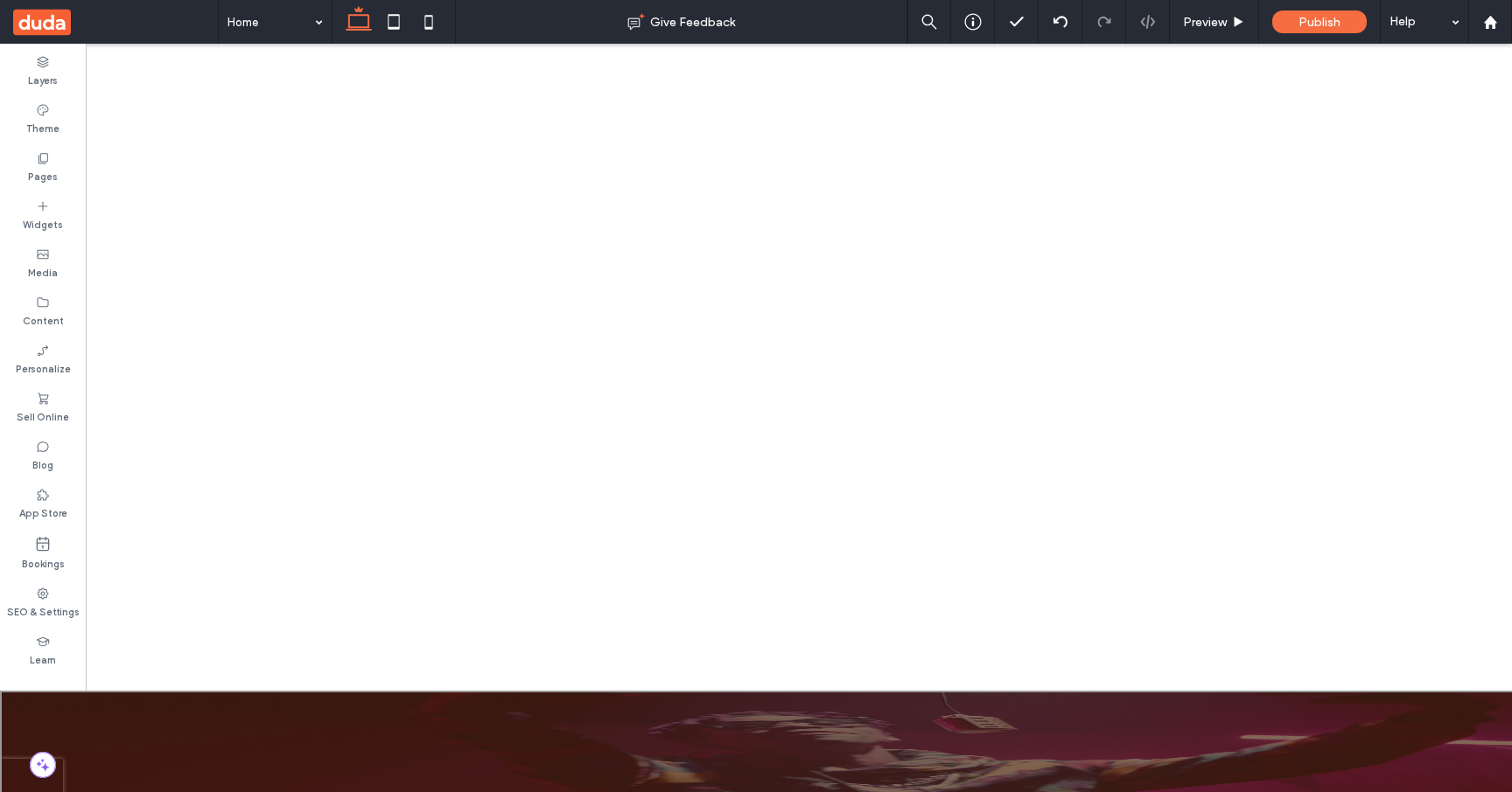
click at [500, 757] on div at bounding box center [756, 756] width 1512 height 131
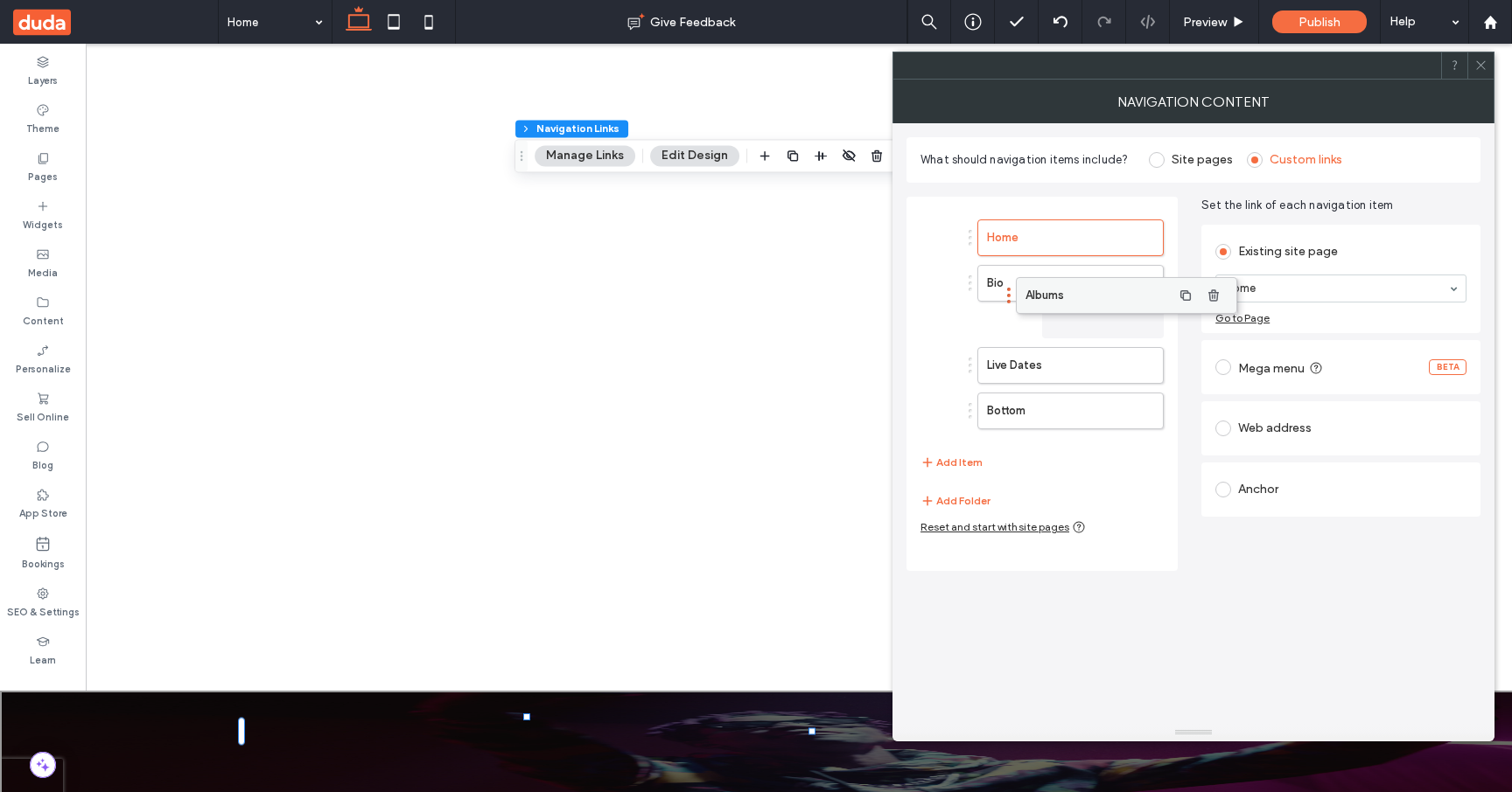
drag, startPoint x: 947, startPoint y: 321, endPoint x: 1021, endPoint y: 294, distance: 78.8
drag, startPoint x: 934, startPoint y: 359, endPoint x: 975, endPoint y: 358, distance: 41.0
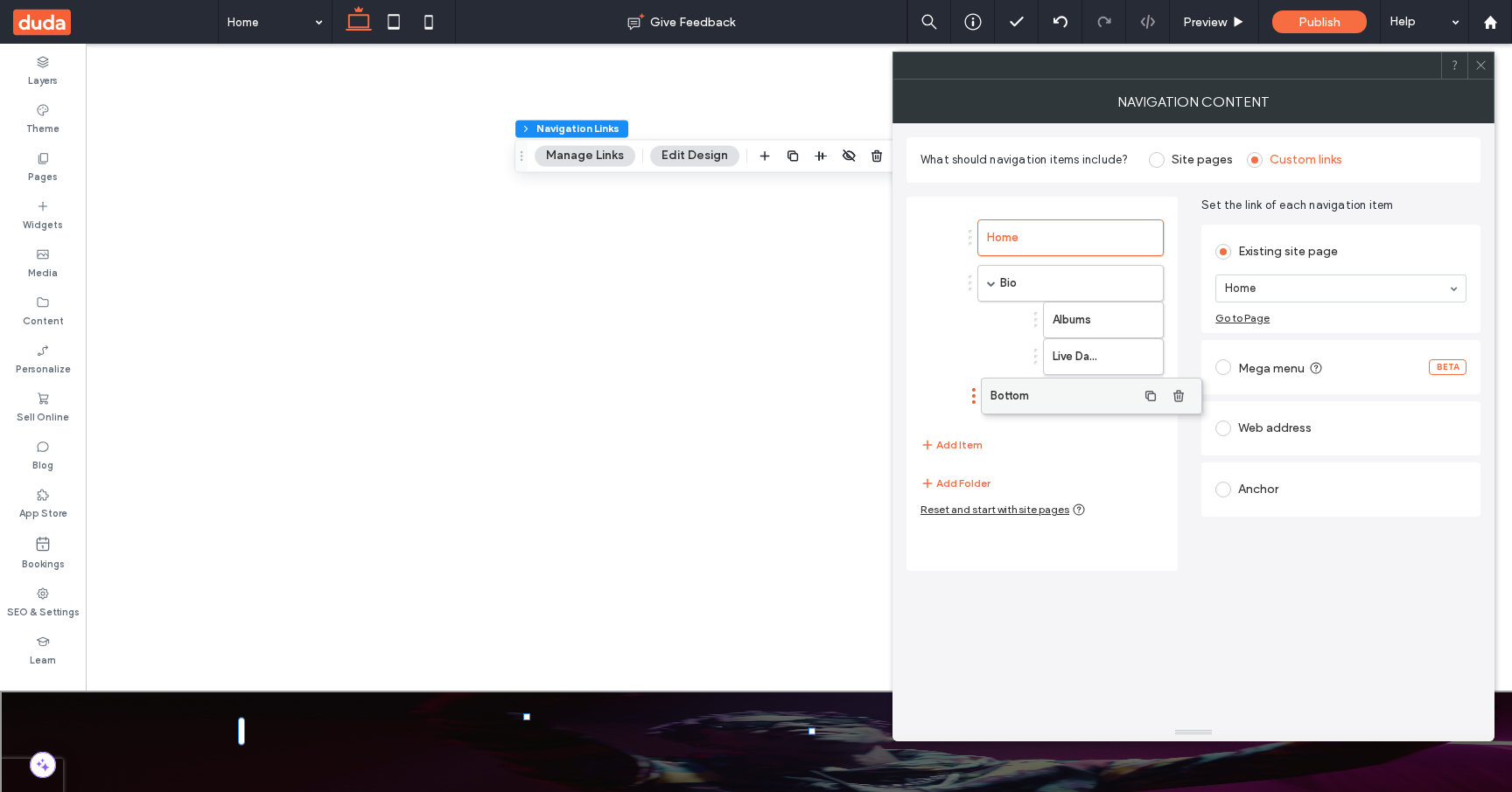
drag, startPoint x: 945, startPoint y: 395, endPoint x: 984, endPoint y: 394, distance: 39.0
click at [1477, 66] on icon at bounding box center [1481, 65] width 13 height 13
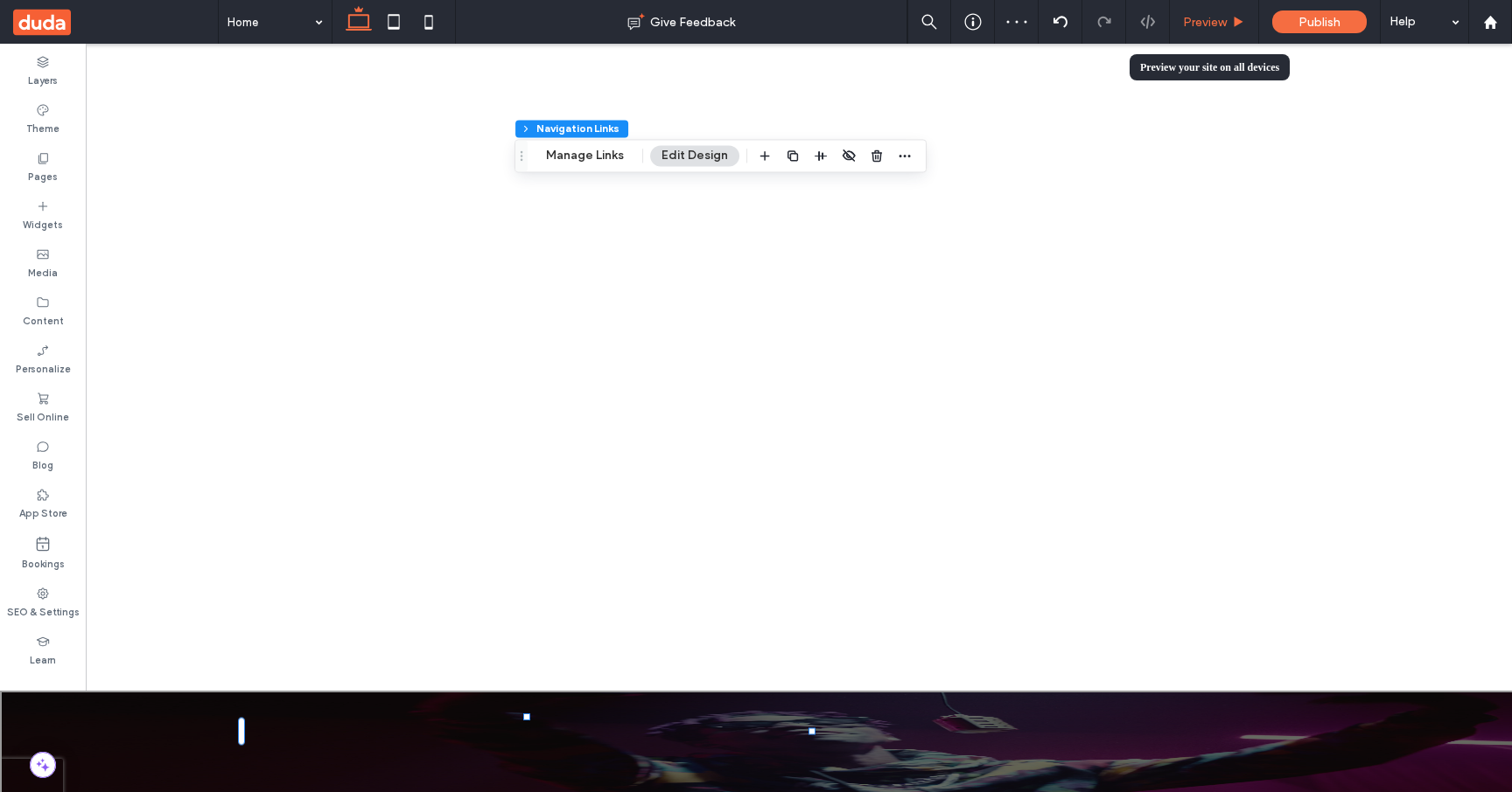
click at [1212, 24] on span "Preview" at bounding box center [1204, 22] width 44 height 15
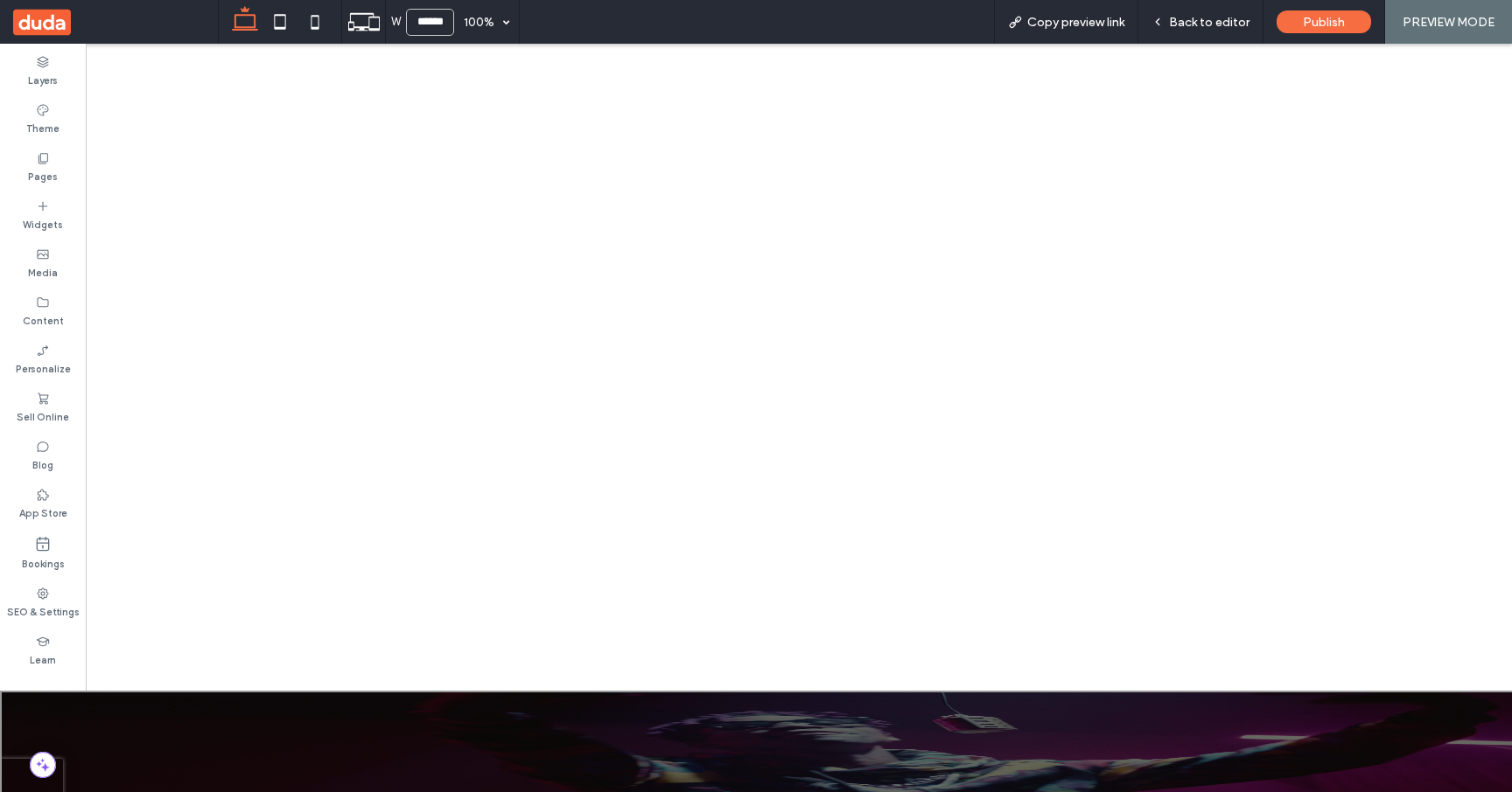
click at [121, 791] on span "Bio" at bounding box center [109, 800] width 23 height 18
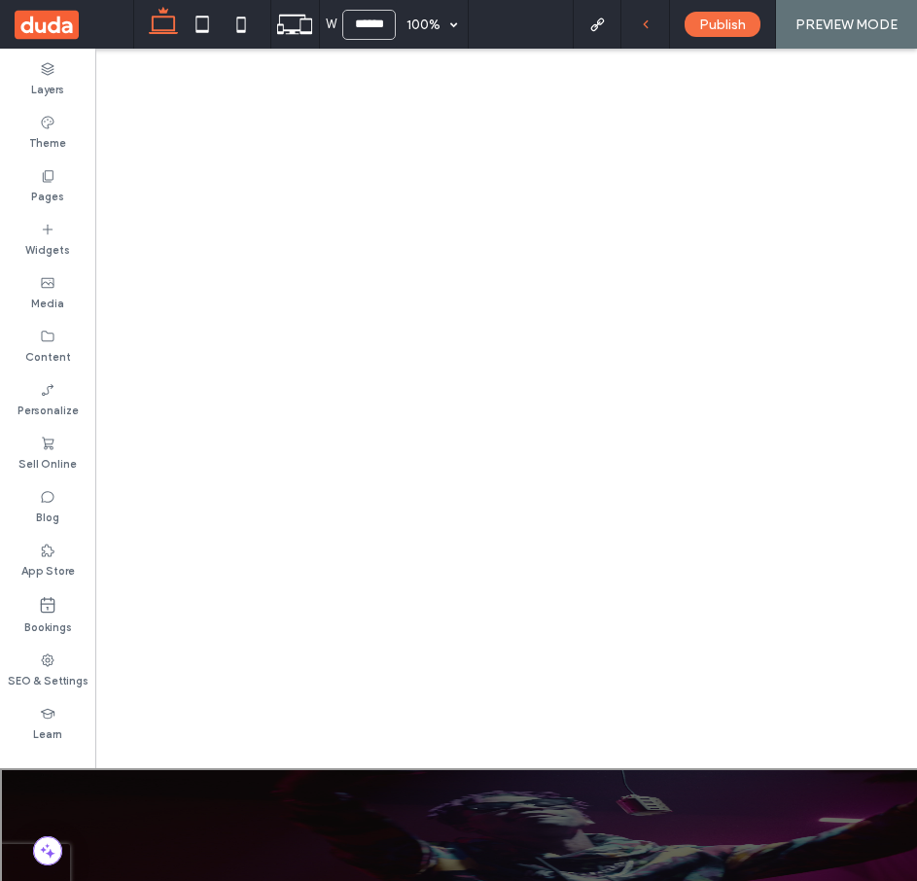
click at [658, 24] on div at bounding box center [645, 25] width 48 height 14
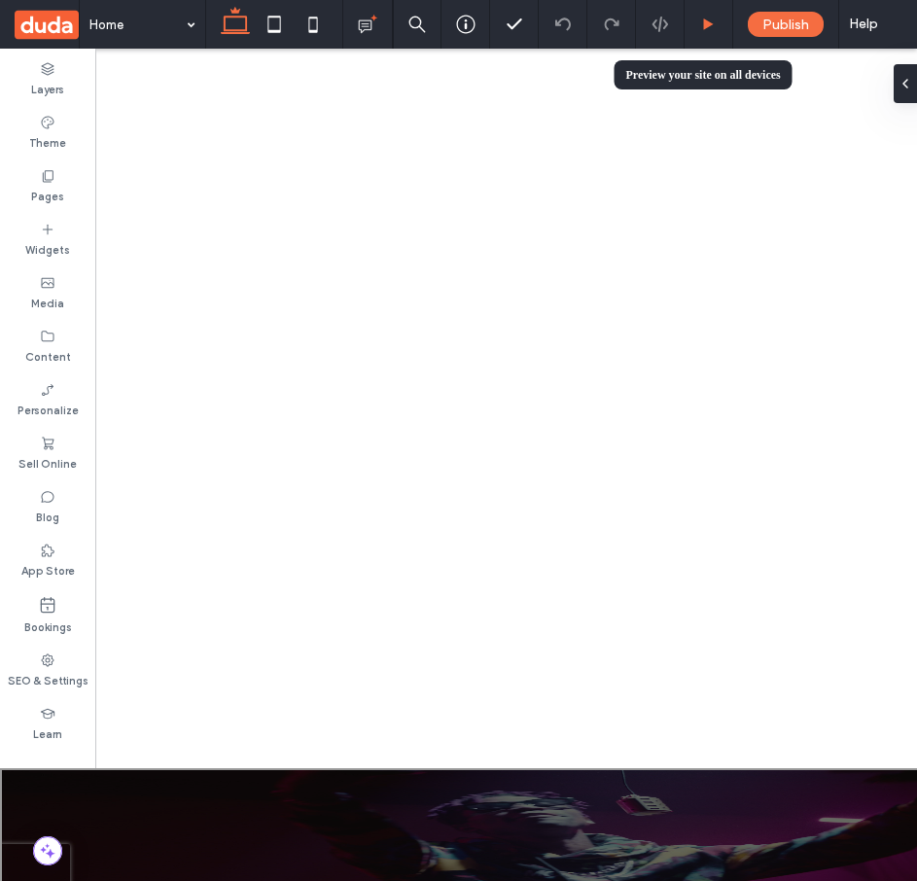
click at [708, 16] on div at bounding box center [709, 24] width 49 height 49
click at [710, 21] on use at bounding box center [709, 23] width 10 height 11
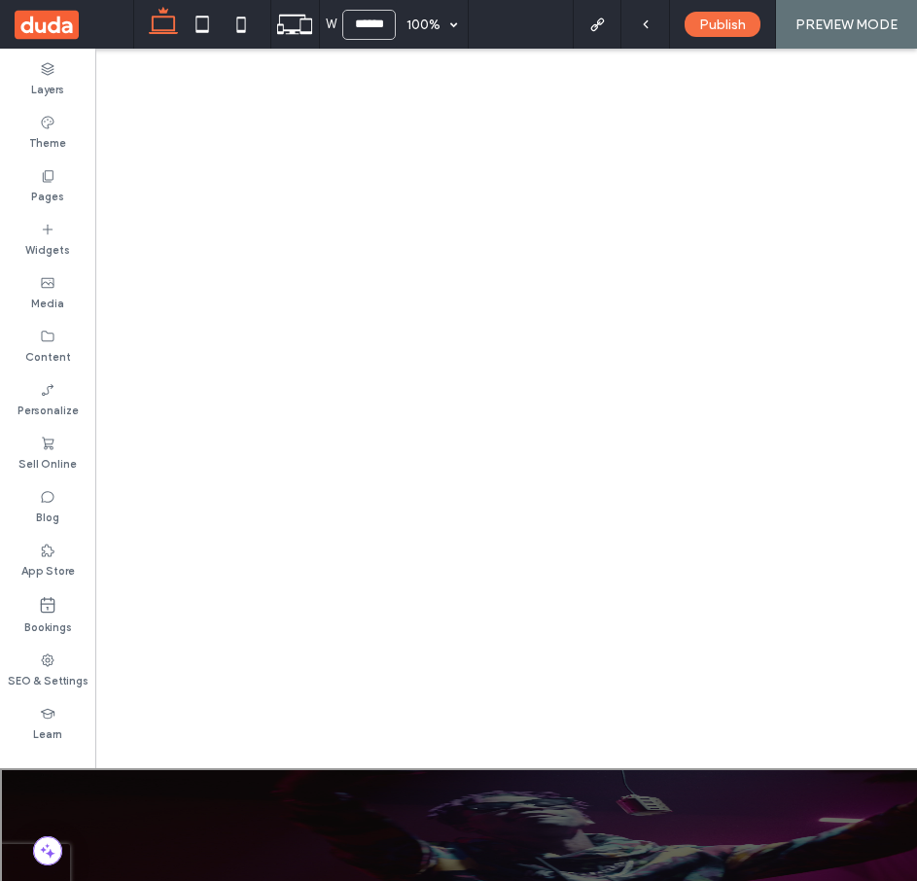
click at [121, 880] on span "Bio" at bounding box center [107, 890] width 26 height 20
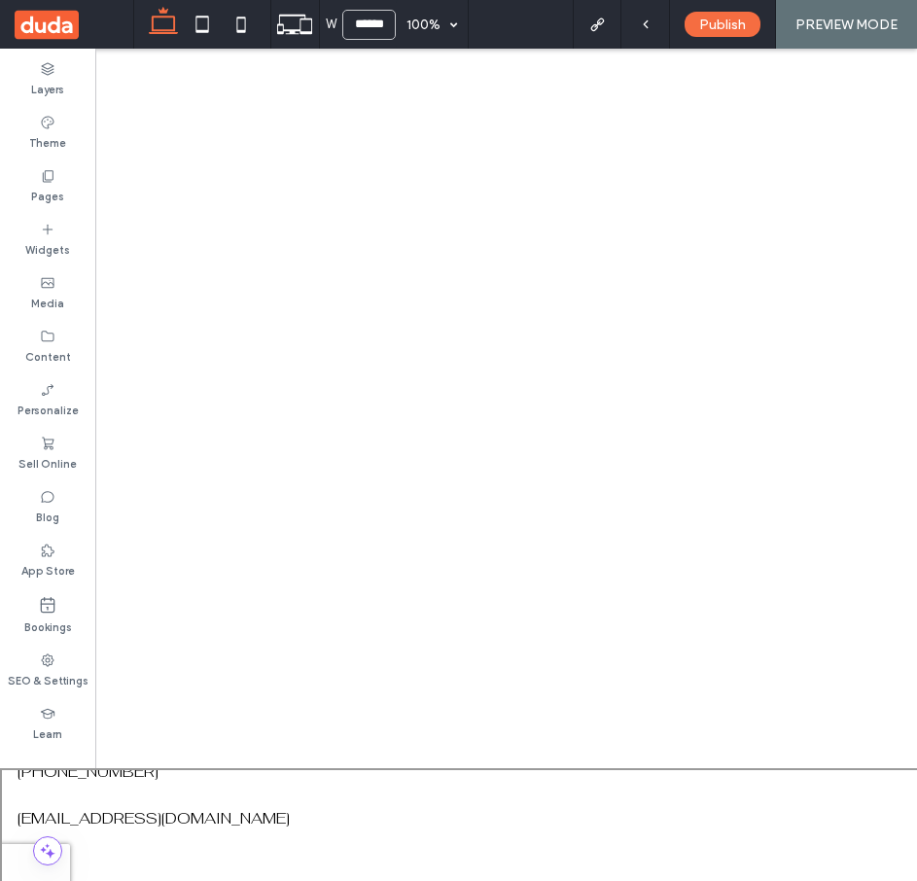
scroll to position [918, 0]
